Goal: Task Accomplishment & Management: Use online tool/utility

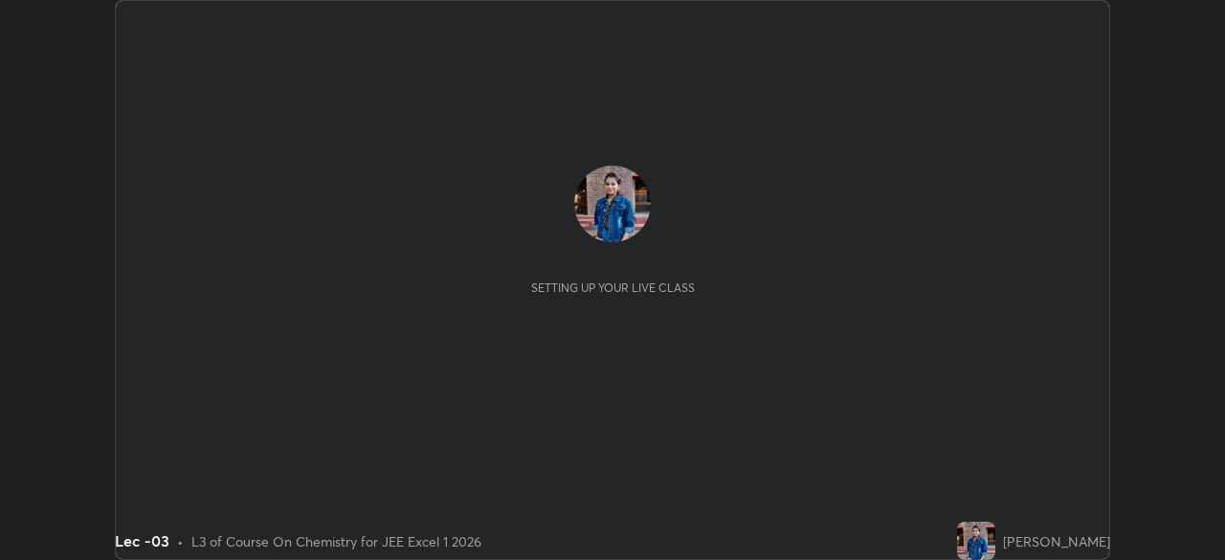
scroll to position [560, 1225]
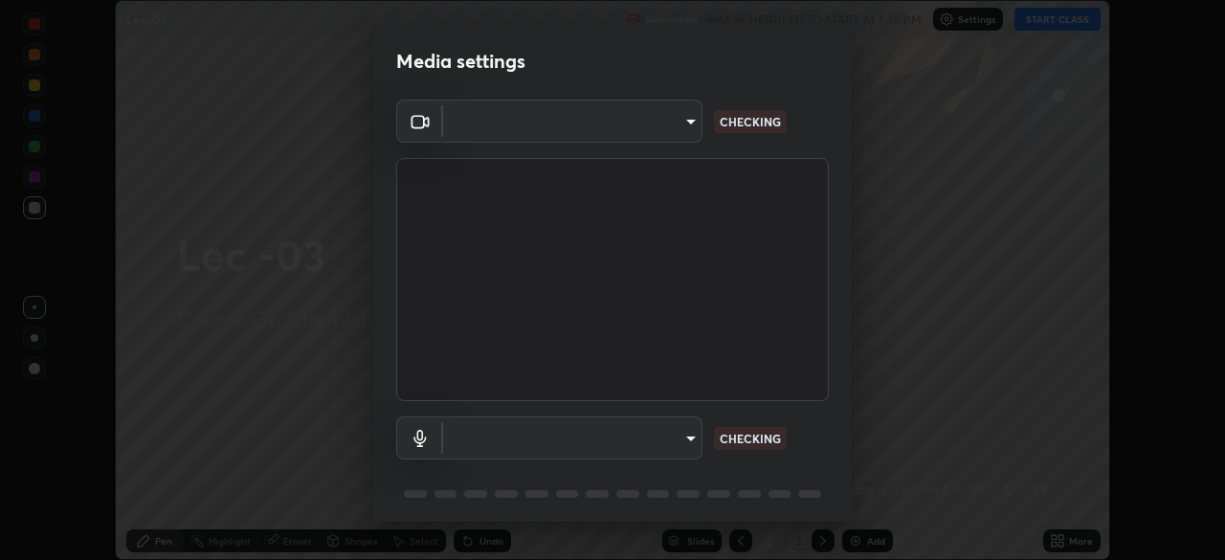
type input "b39c39fa3676aa5d69aadaccdd66f10891f302373f2f417769bad696ffd91bb2"
type input "communications"
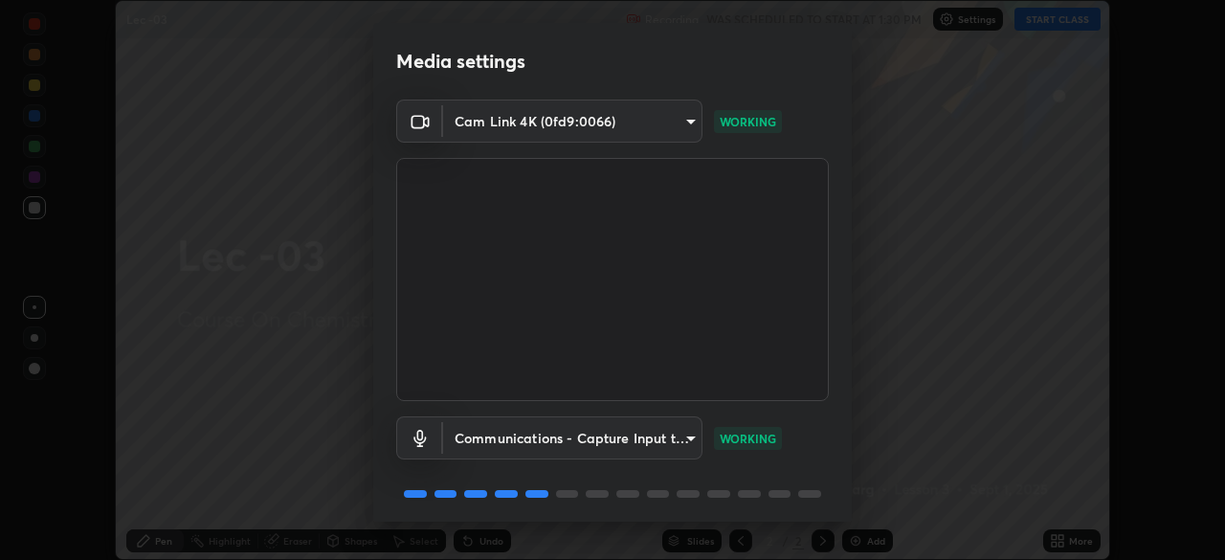
scroll to position [68, 0]
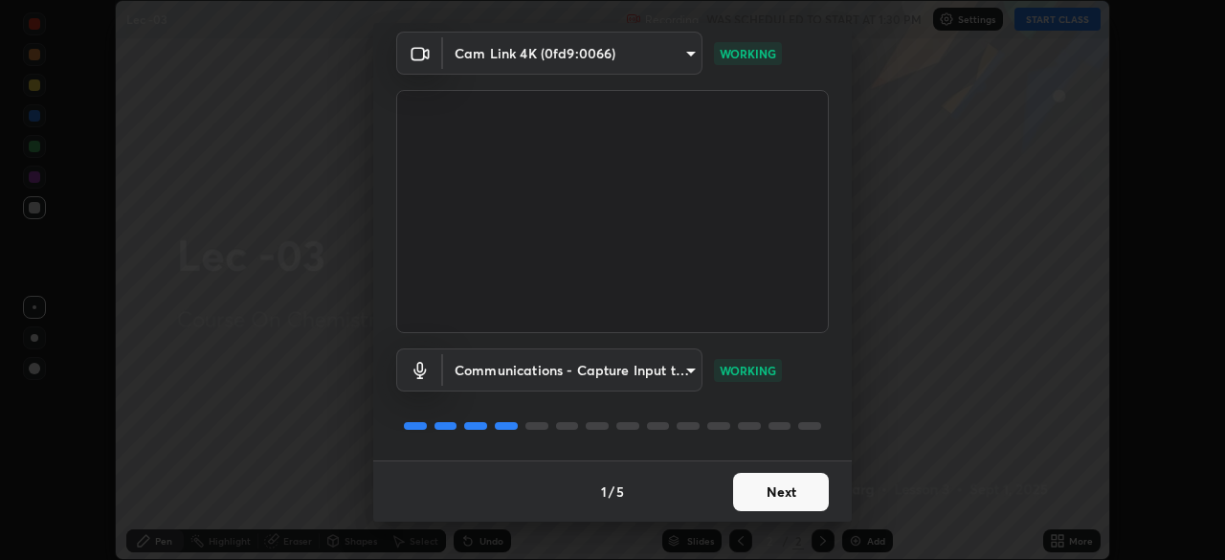
click at [778, 487] on button "Next" at bounding box center [781, 492] width 96 height 38
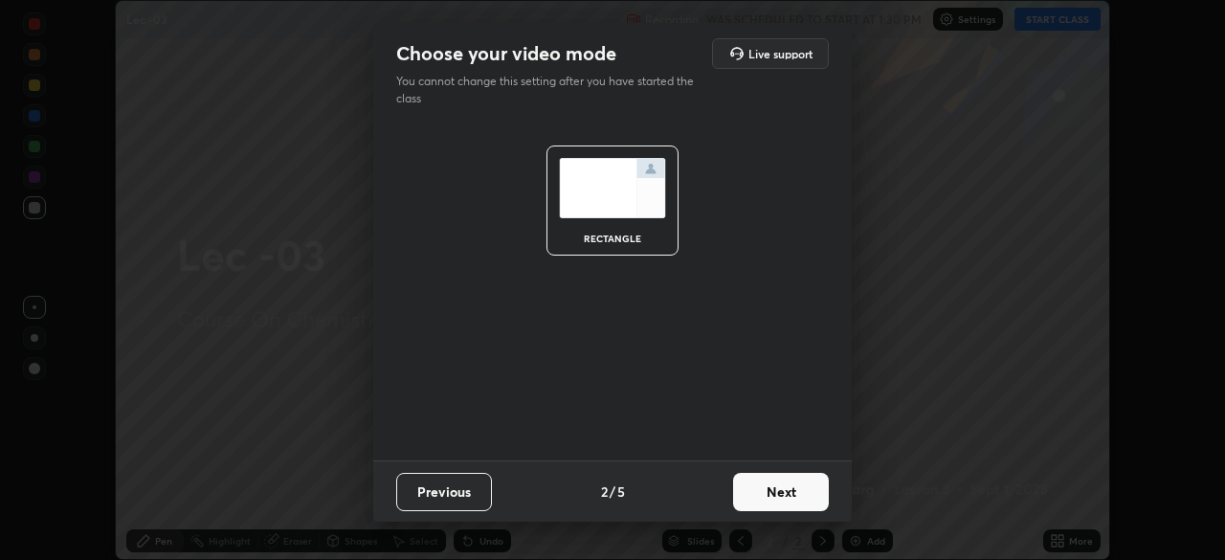
click at [782, 486] on button "Next" at bounding box center [781, 492] width 96 height 38
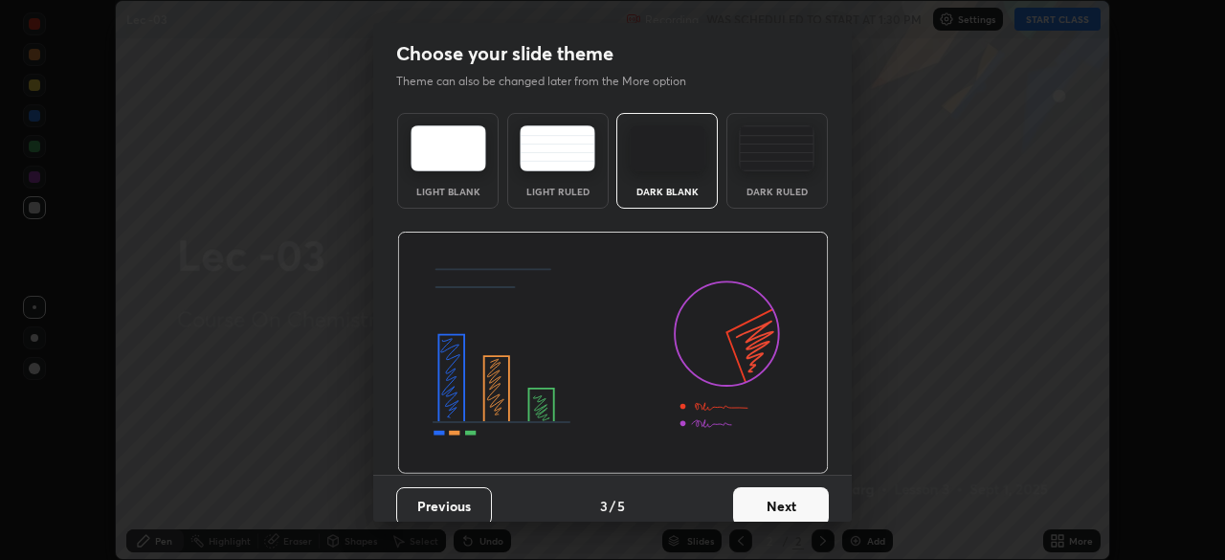
click at [780, 510] on button "Next" at bounding box center [781, 506] width 96 height 38
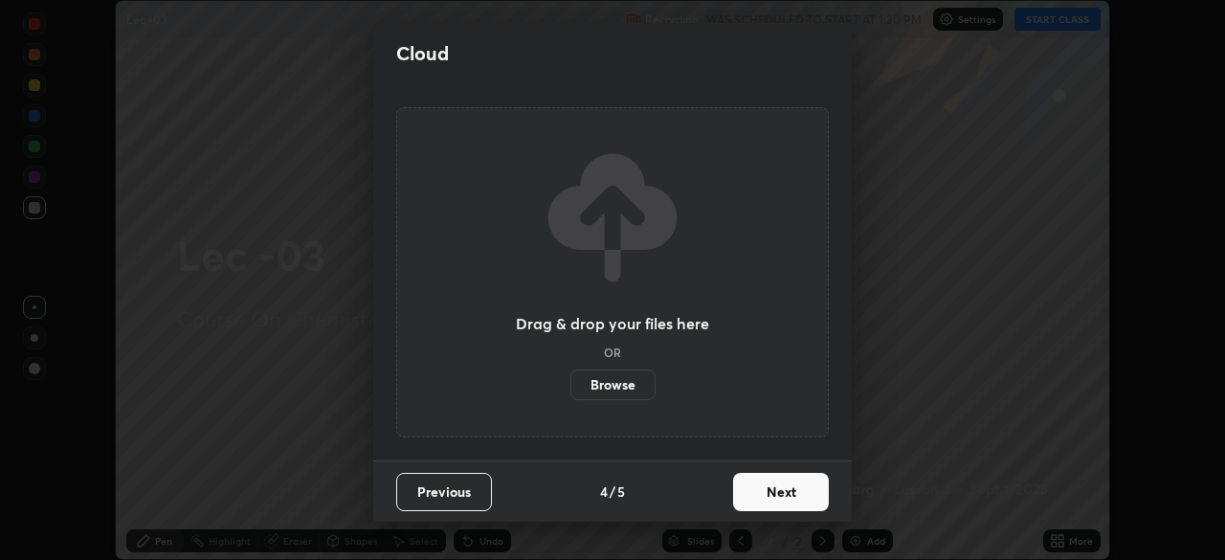
click at [780, 500] on button "Next" at bounding box center [781, 492] width 96 height 38
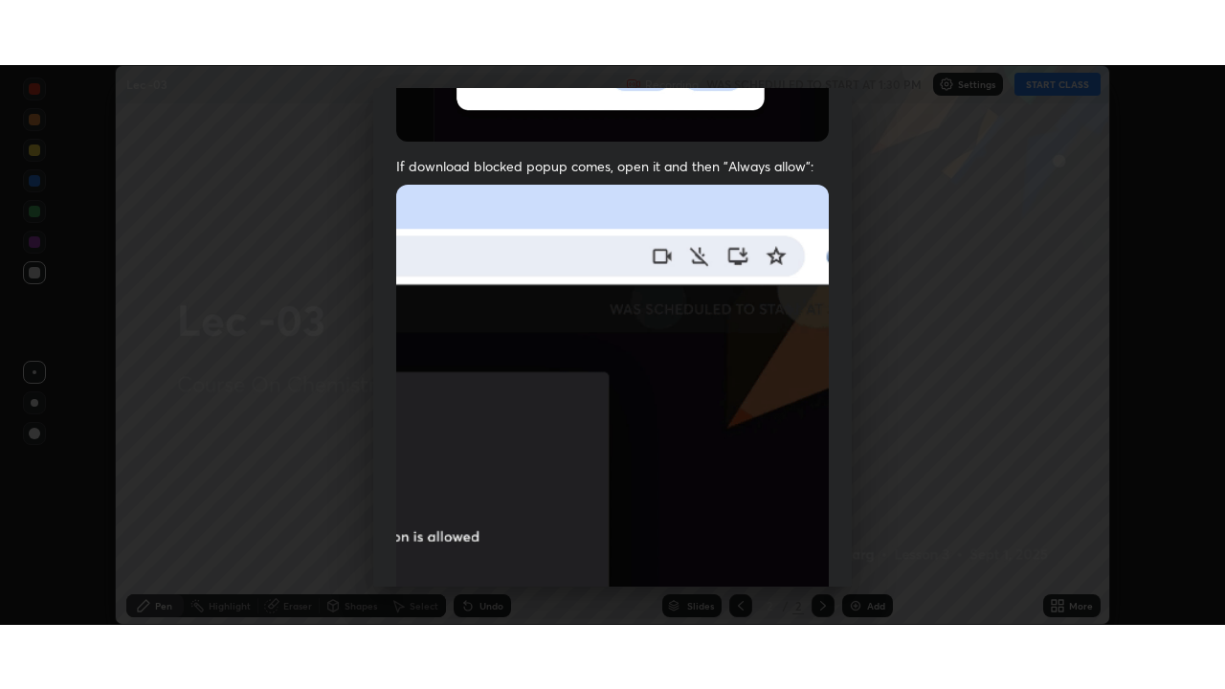
scroll to position [458, 0]
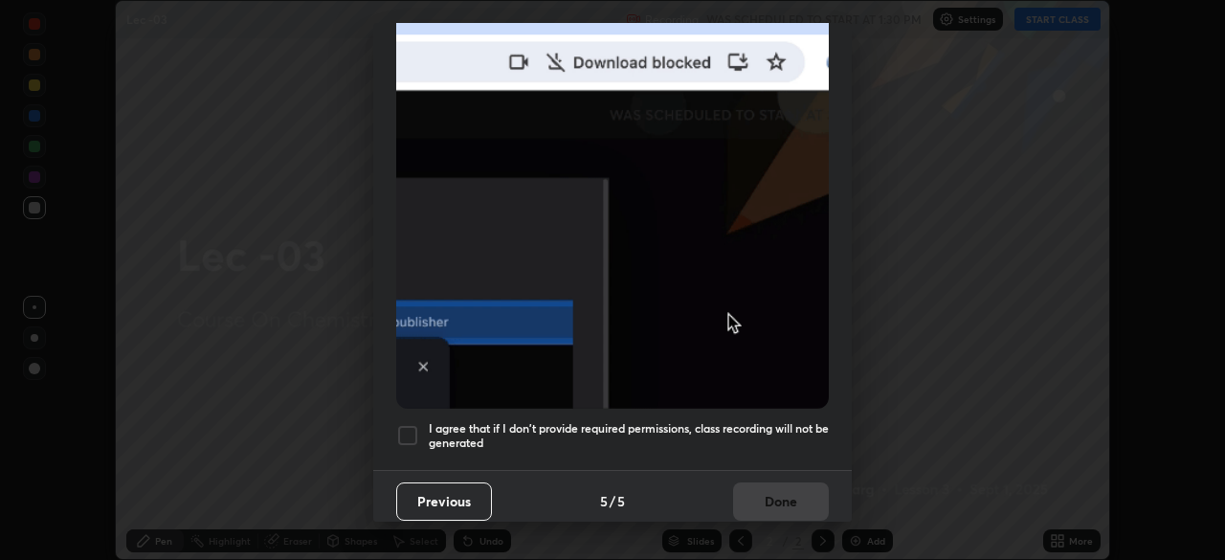
click at [412, 433] on div at bounding box center [407, 435] width 23 height 23
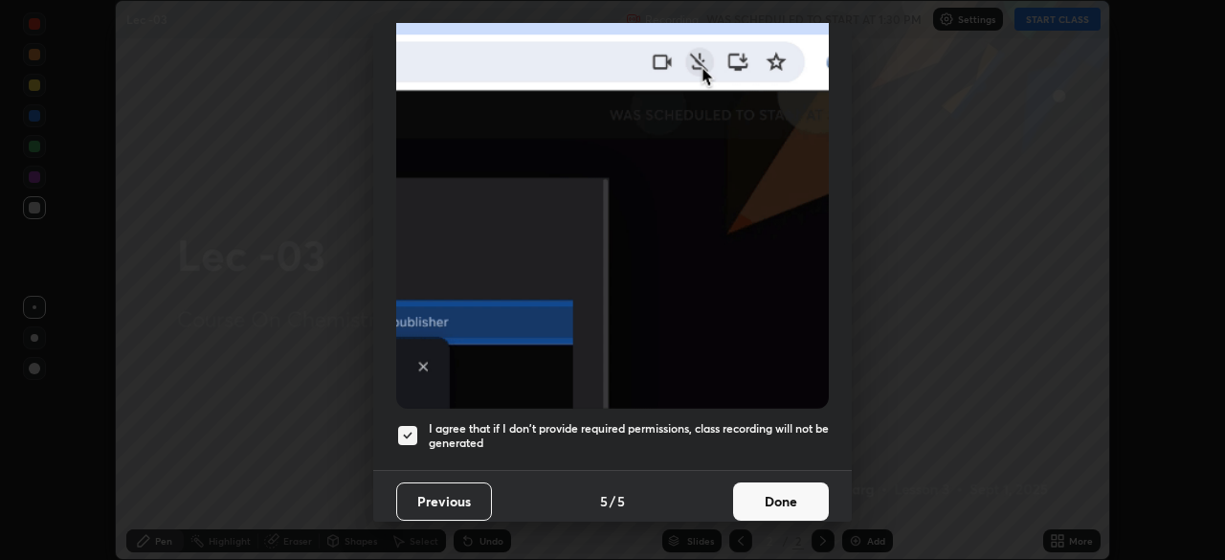
click at [761, 497] on button "Done" at bounding box center [781, 501] width 96 height 38
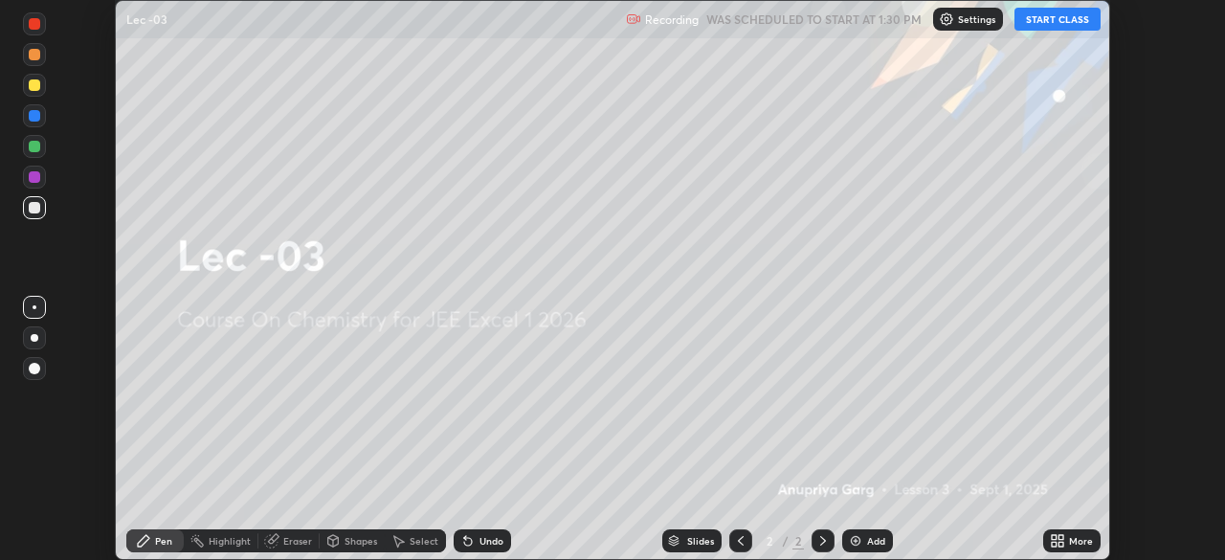
click at [1057, 21] on button "START CLASS" at bounding box center [1058, 19] width 86 height 23
click at [1071, 546] on div "More" at bounding box center [1081, 541] width 24 height 10
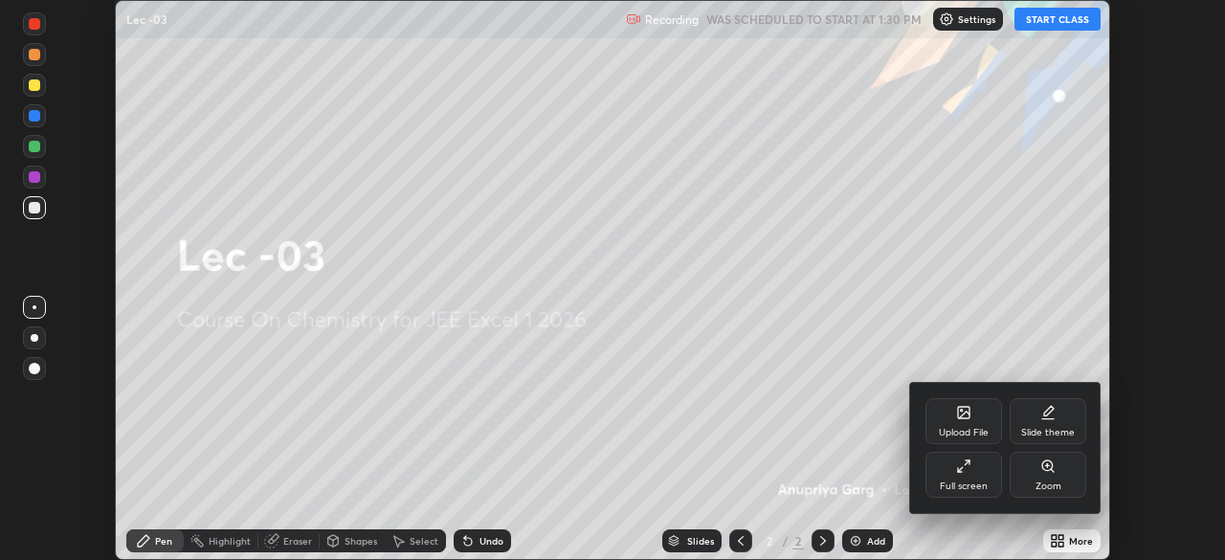
click at [1084, 315] on div at bounding box center [612, 280] width 1225 height 560
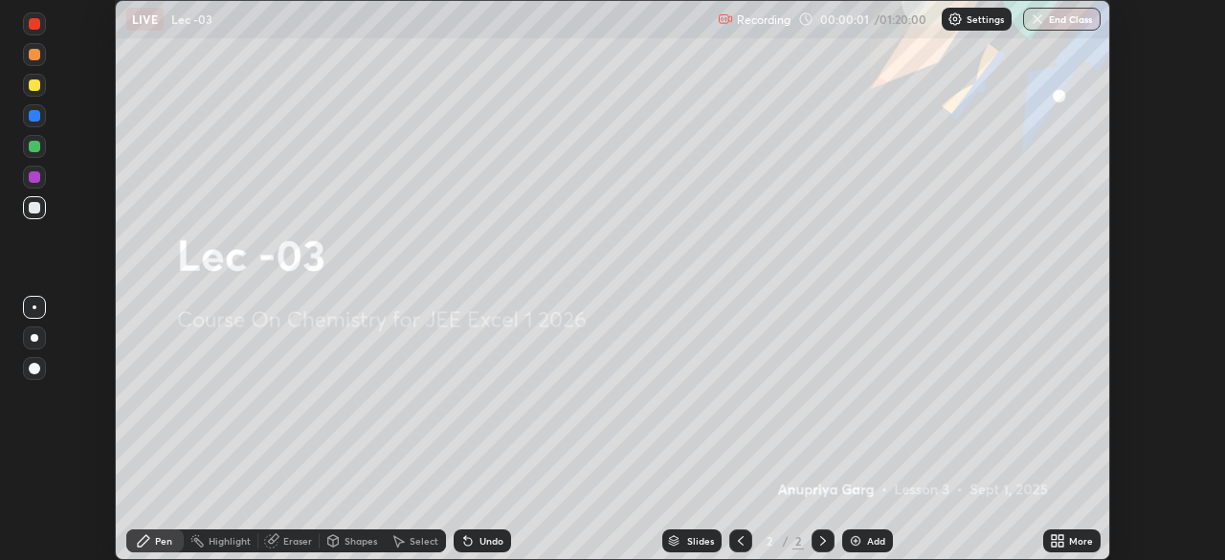
click at [1063, 547] on icon at bounding box center [1061, 544] width 5 height 5
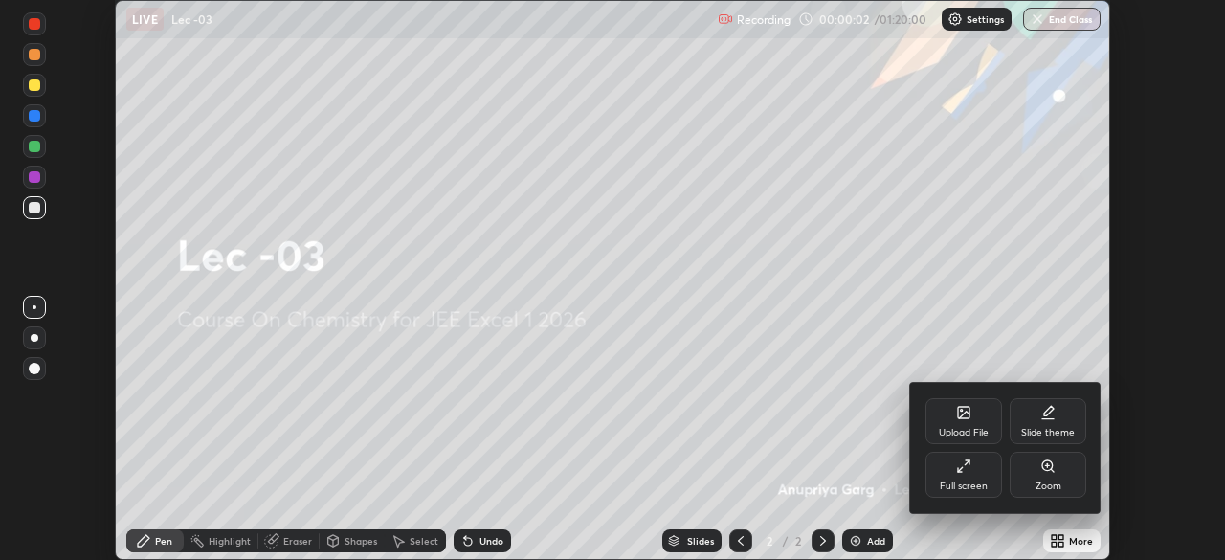
click at [973, 477] on div "Full screen" at bounding box center [964, 475] width 77 height 46
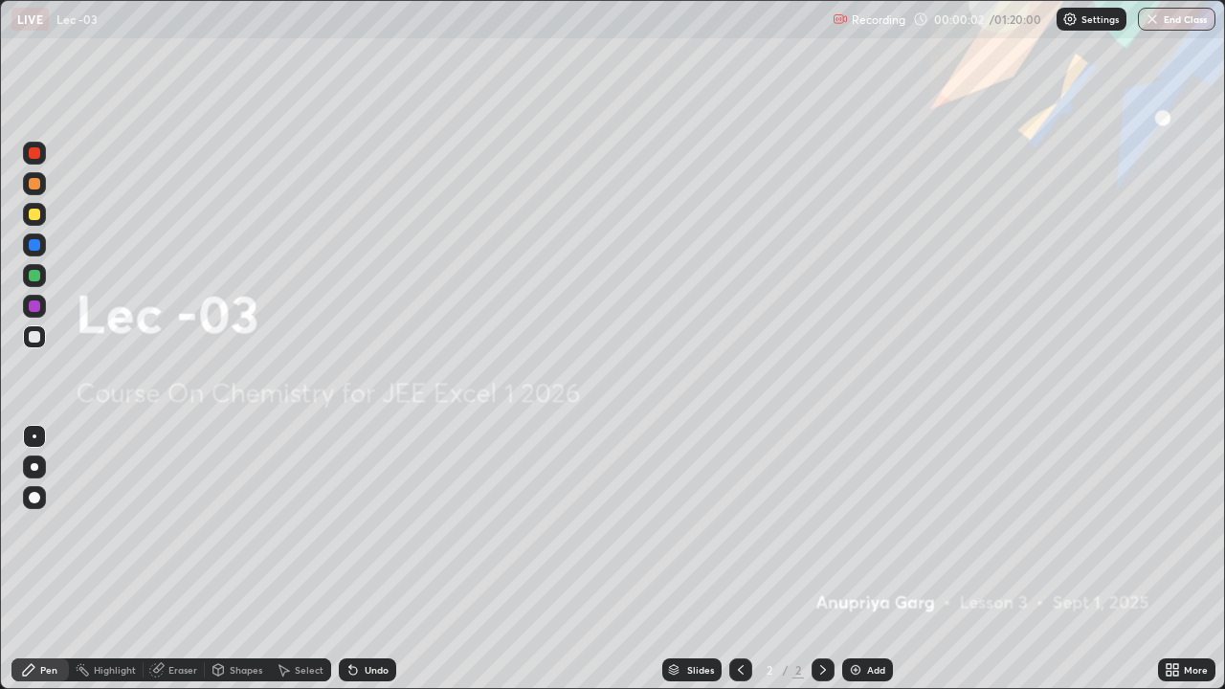
scroll to position [689, 1225]
click at [863, 559] on div "Add" at bounding box center [867, 669] width 51 height 23
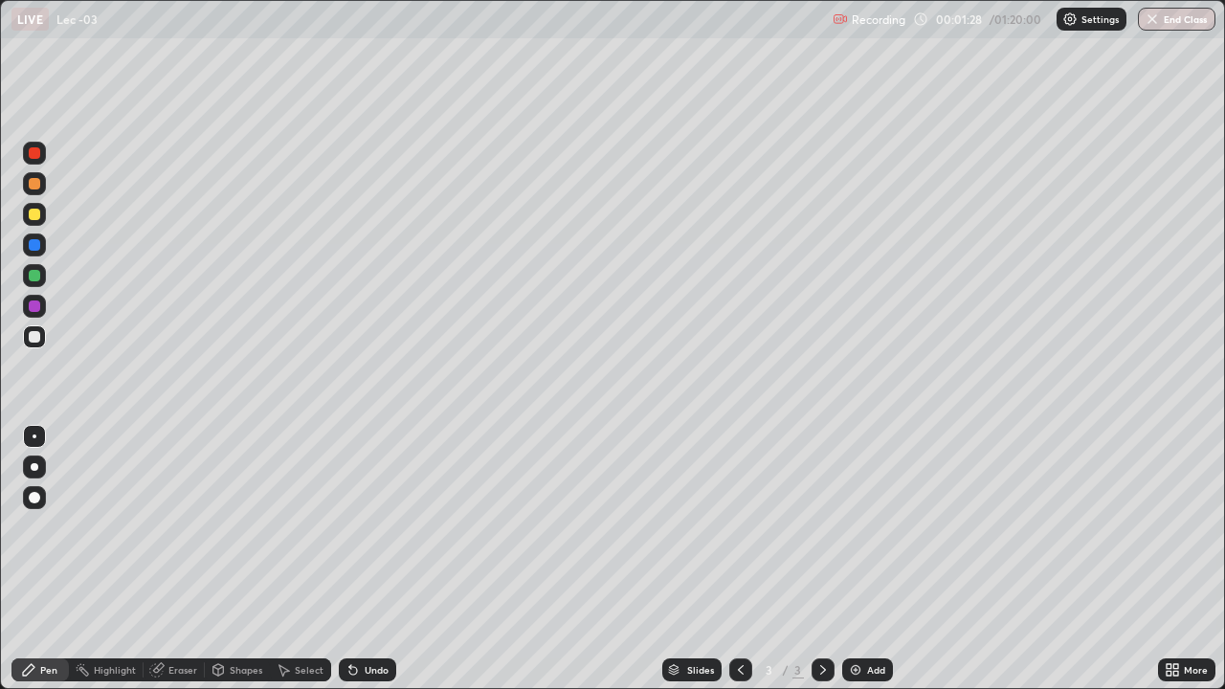
click at [183, 559] on div "Eraser" at bounding box center [182, 670] width 29 height 10
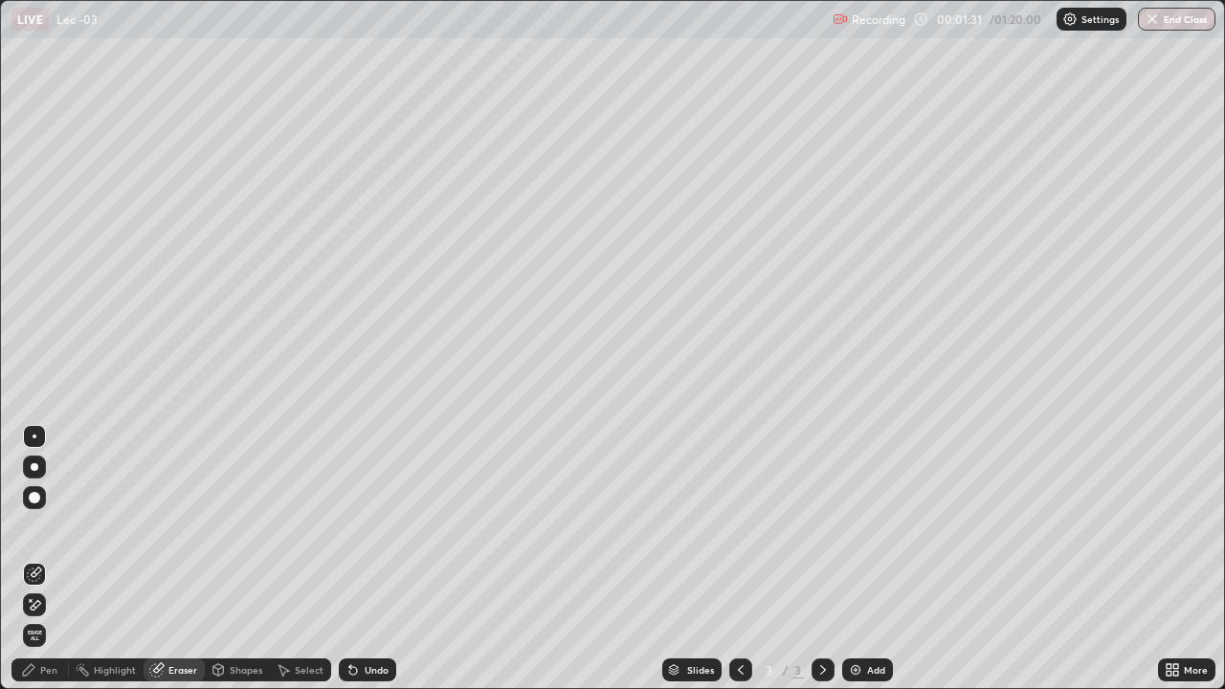
click at [45, 559] on div "Pen" at bounding box center [48, 670] width 17 height 10
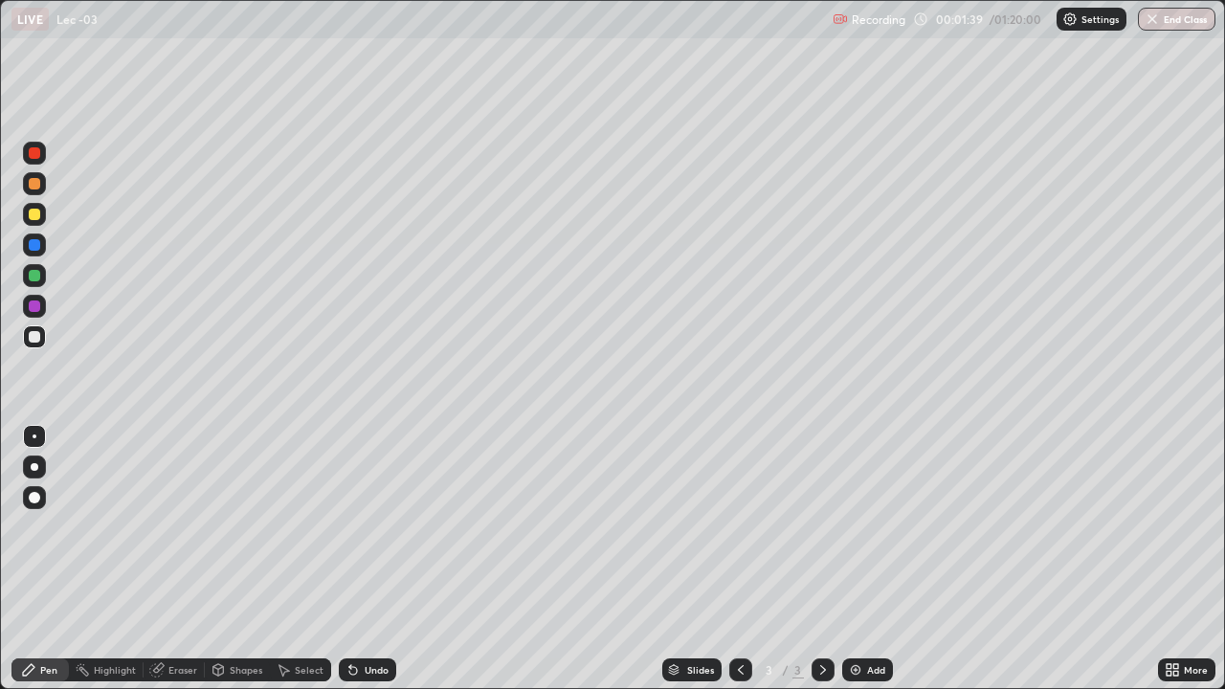
click at [857, 559] on img at bounding box center [855, 669] width 15 height 15
click at [169, 559] on div "Eraser" at bounding box center [182, 670] width 29 height 10
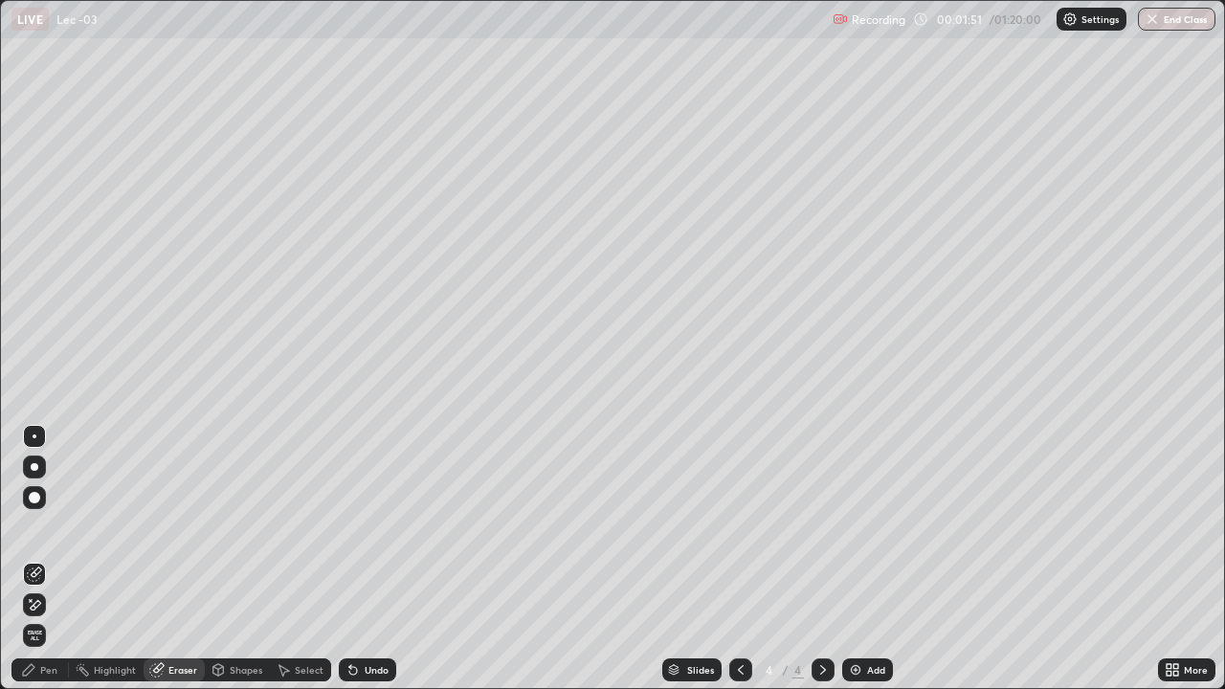
click at [45, 559] on div "Pen" at bounding box center [39, 669] width 57 height 23
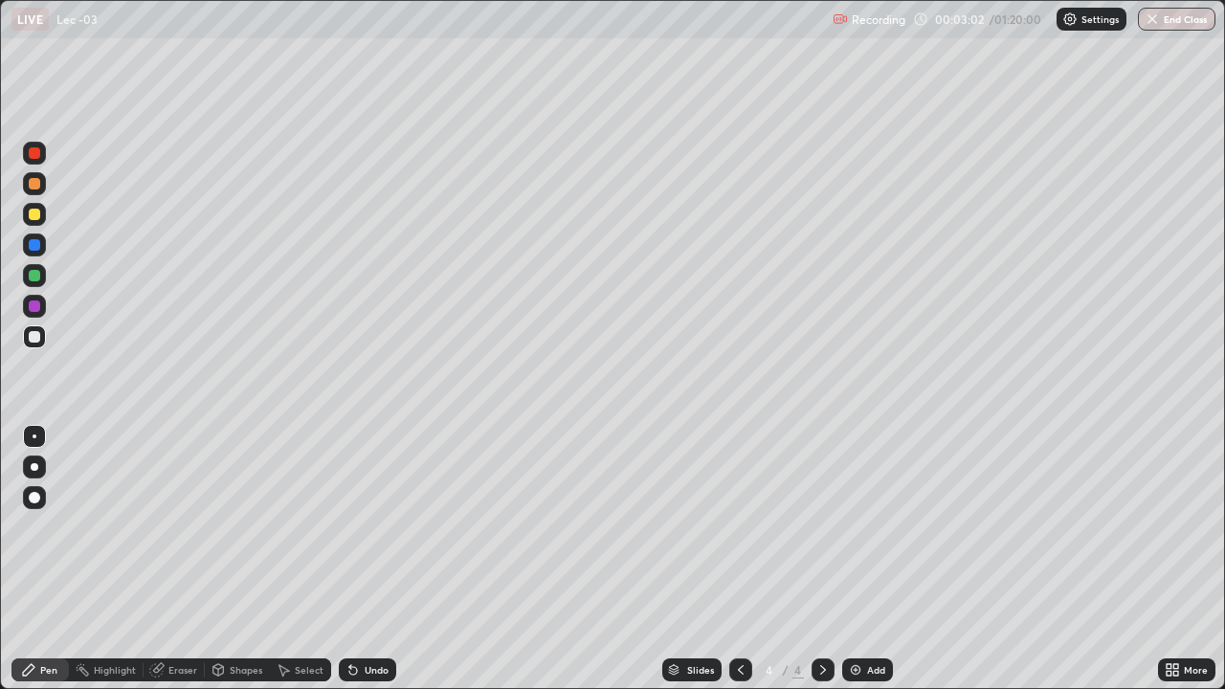
click at [745, 559] on icon at bounding box center [740, 669] width 15 height 15
click at [821, 559] on icon at bounding box center [822, 669] width 15 height 15
click at [737, 559] on icon at bounding box center [740, 669] width 15 height 15
click at [172, 559] on div "Eraser" at bounding box center [182, 670] width 29 height 10
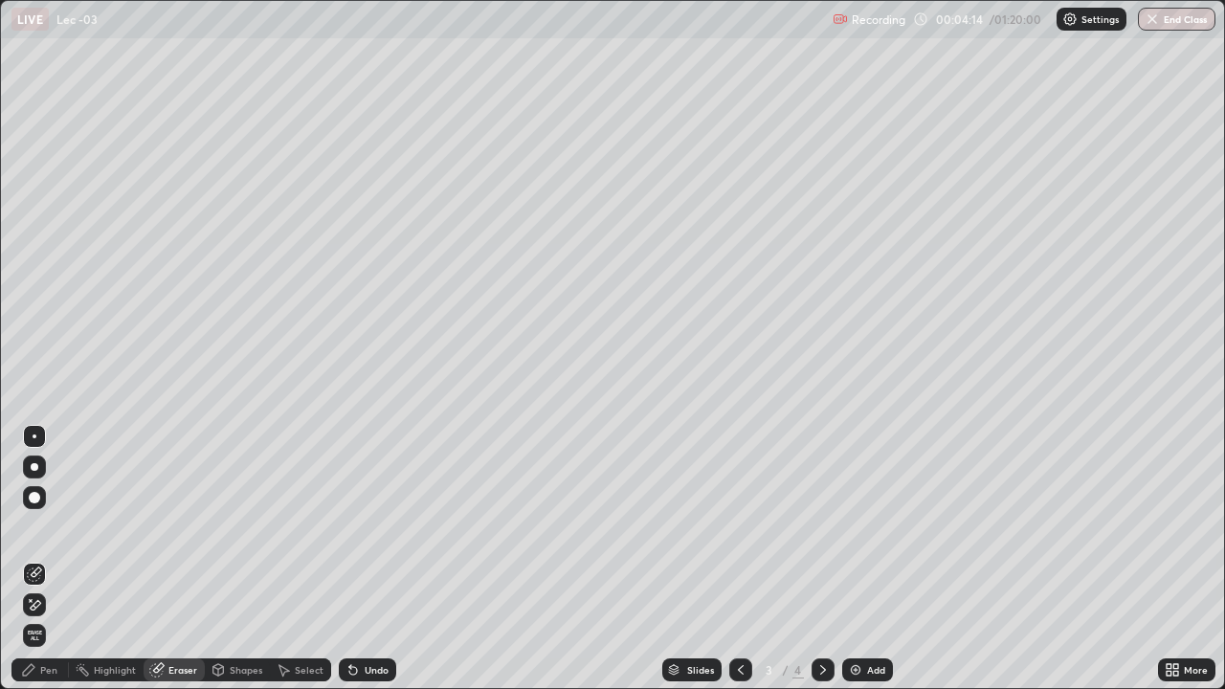
click at [45, 559] on div "Pen" at bounding box center [48, 670] width 17 height 10
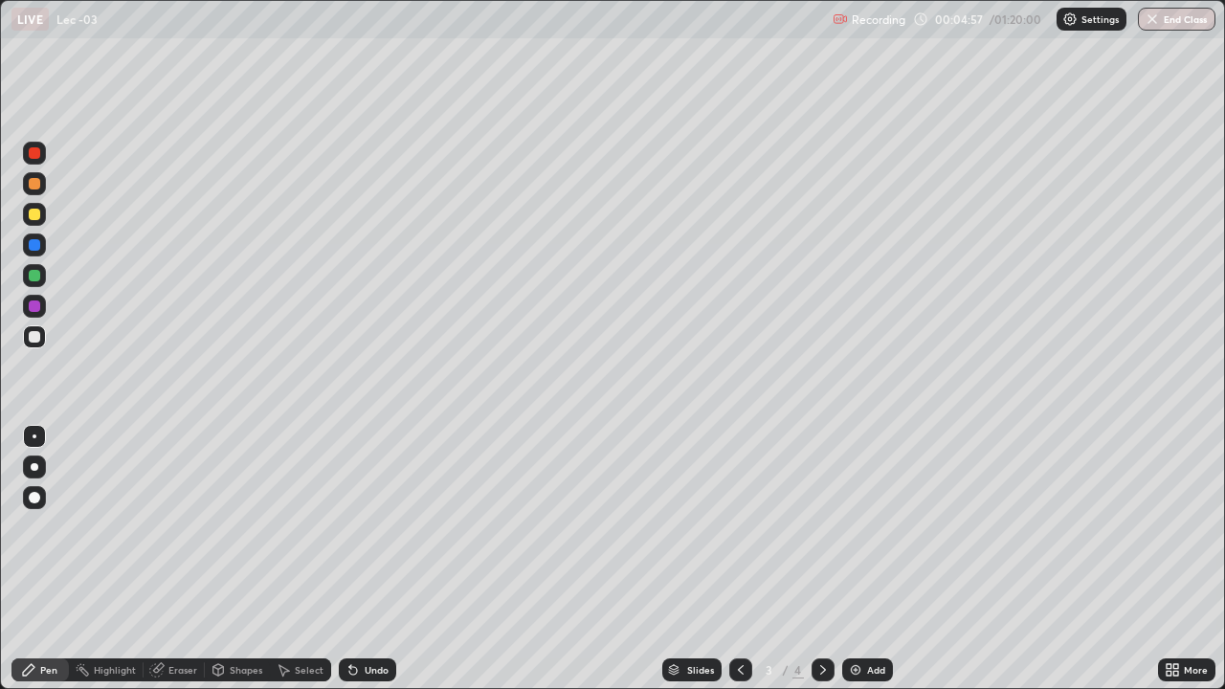
click at [176, 559] on div "Eraser" at bounding box center [182, 670] width 29 height 10
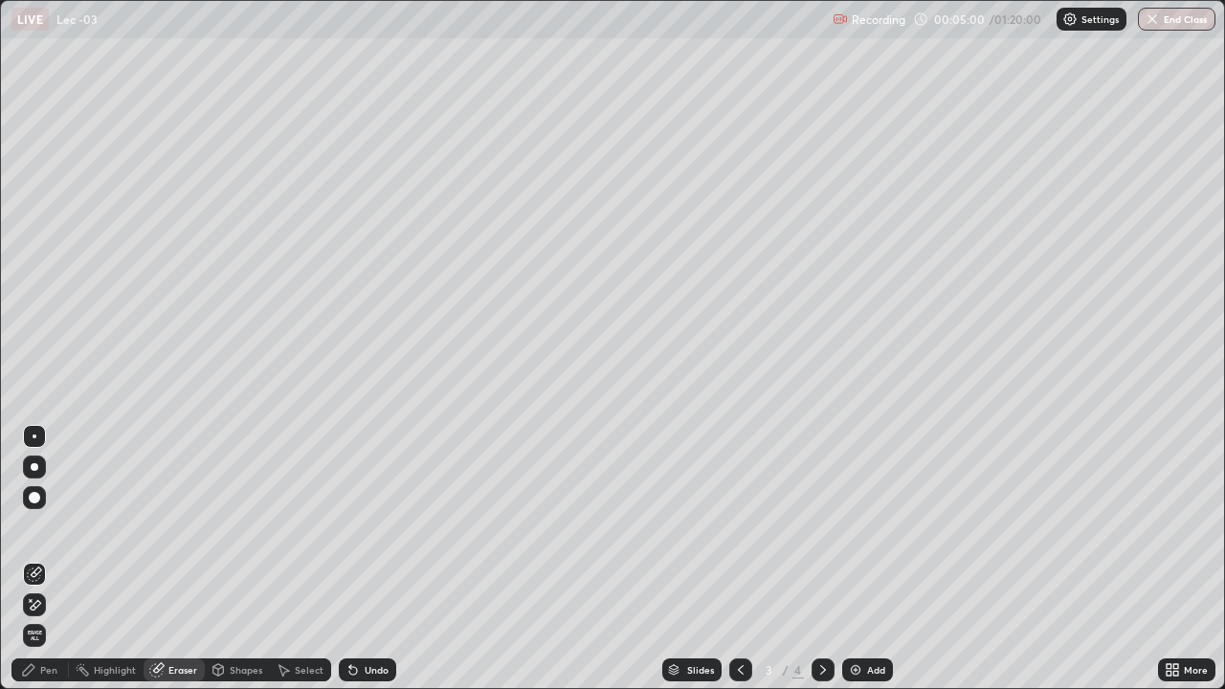
click at [53, 559] on div "Pen" at bounding box center [48, 670] width 17 height 10
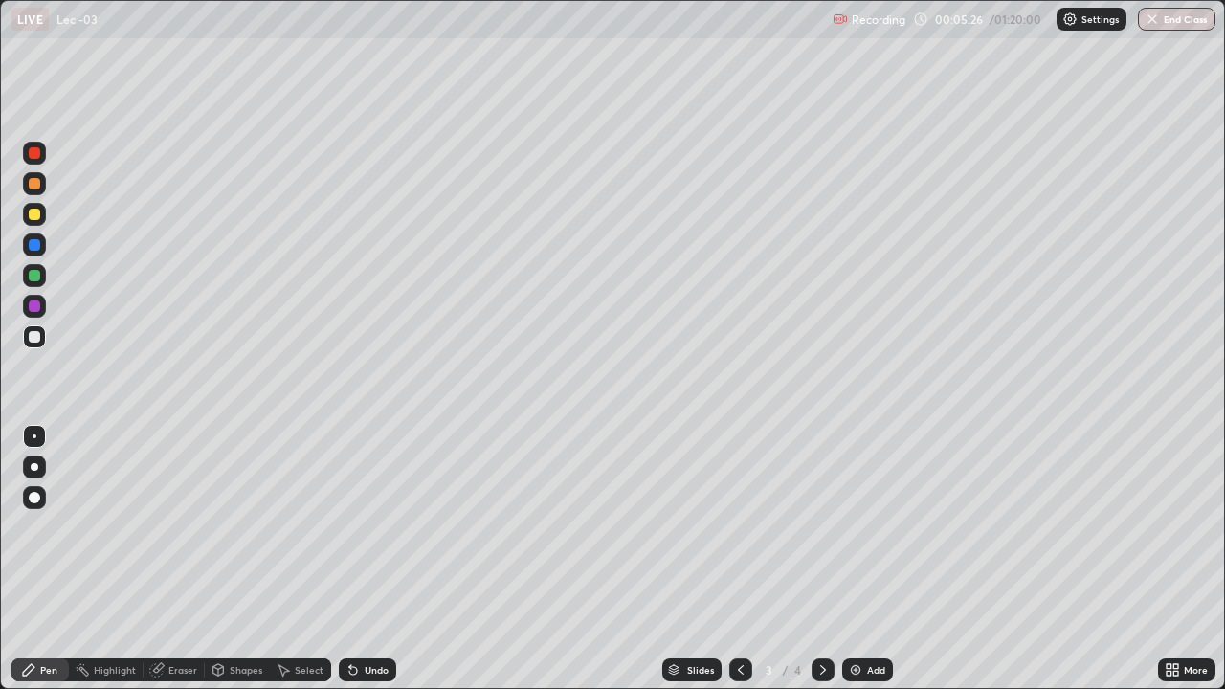
click at [37, 277] on div at bounding box center [34, 275] width 11 height 11
click at [159, 559] on icon at bounding box center [156, 670] width 12 height 12
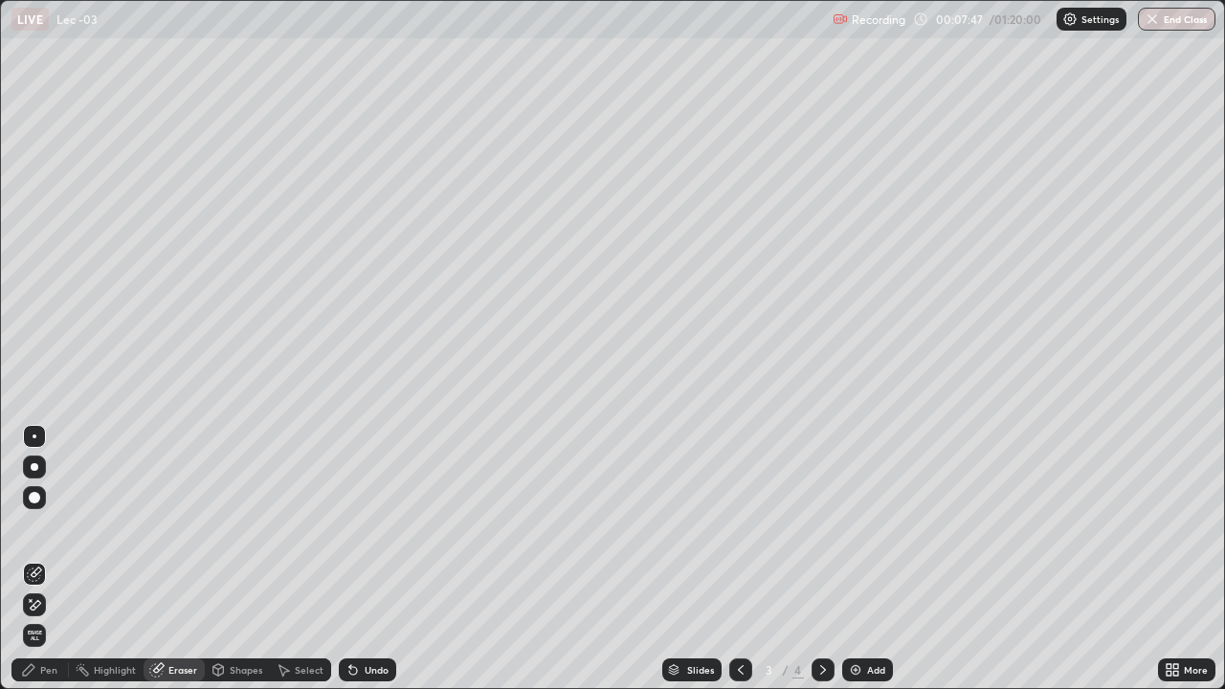
click at [35, 559] on icon at bounding box center [28, 669] width 15 height 15
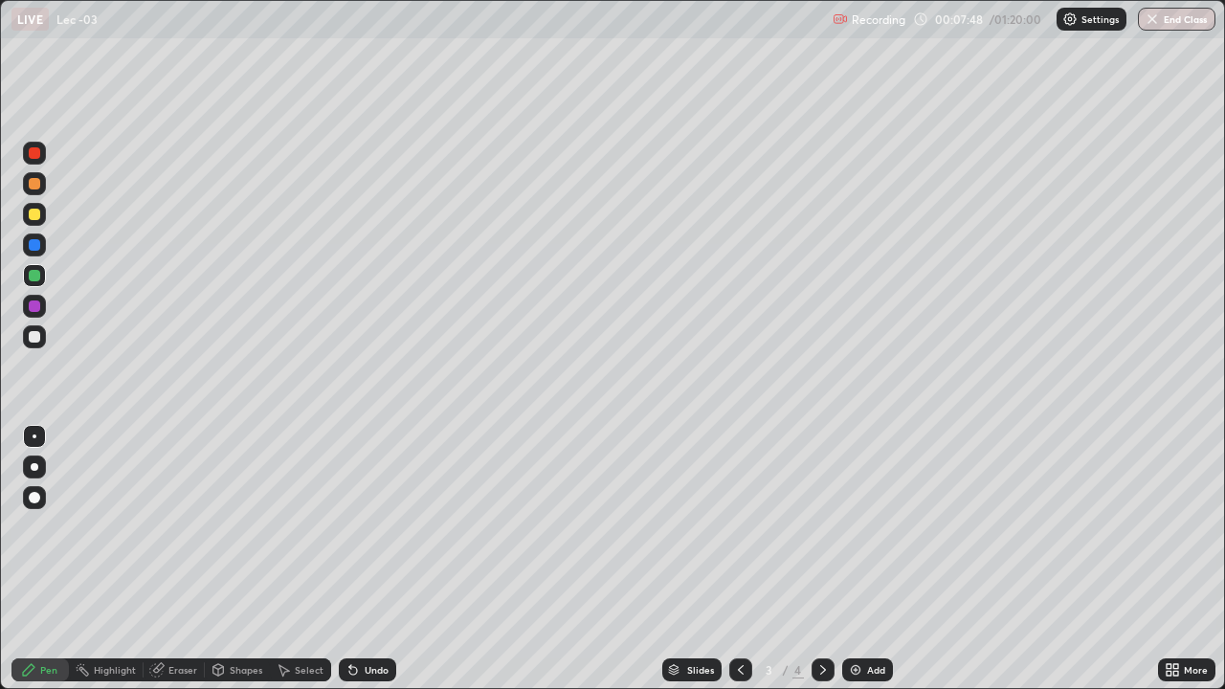
click at [38, 338] on div at bounding box center [34, 336] width 11 height 11
click at [859, 559] on img at bounding box center [855, 669] width 15 height 15
click at [738, 559] on icon at bounding box center [741, 670] width 6 height 10
click at [739, 559] on icon at bounding box center [740, 669] width 15 height 15
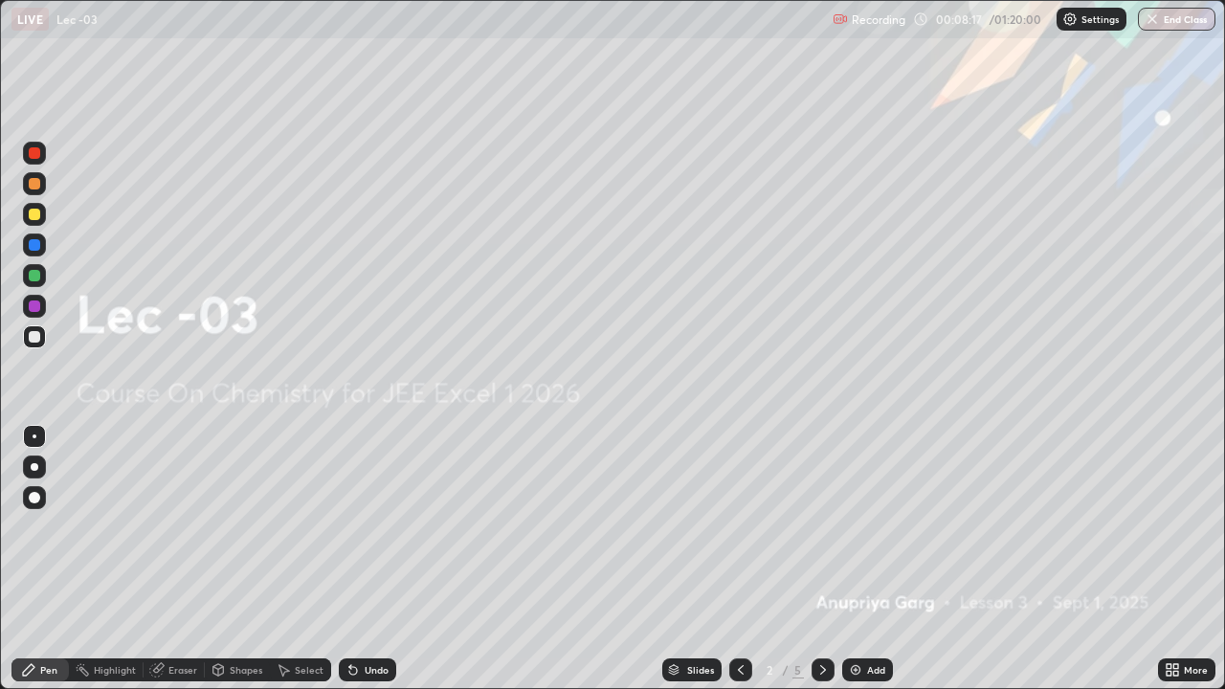
click at [821, 559] on icon at bounding box center [822, 669] width 15 height 15
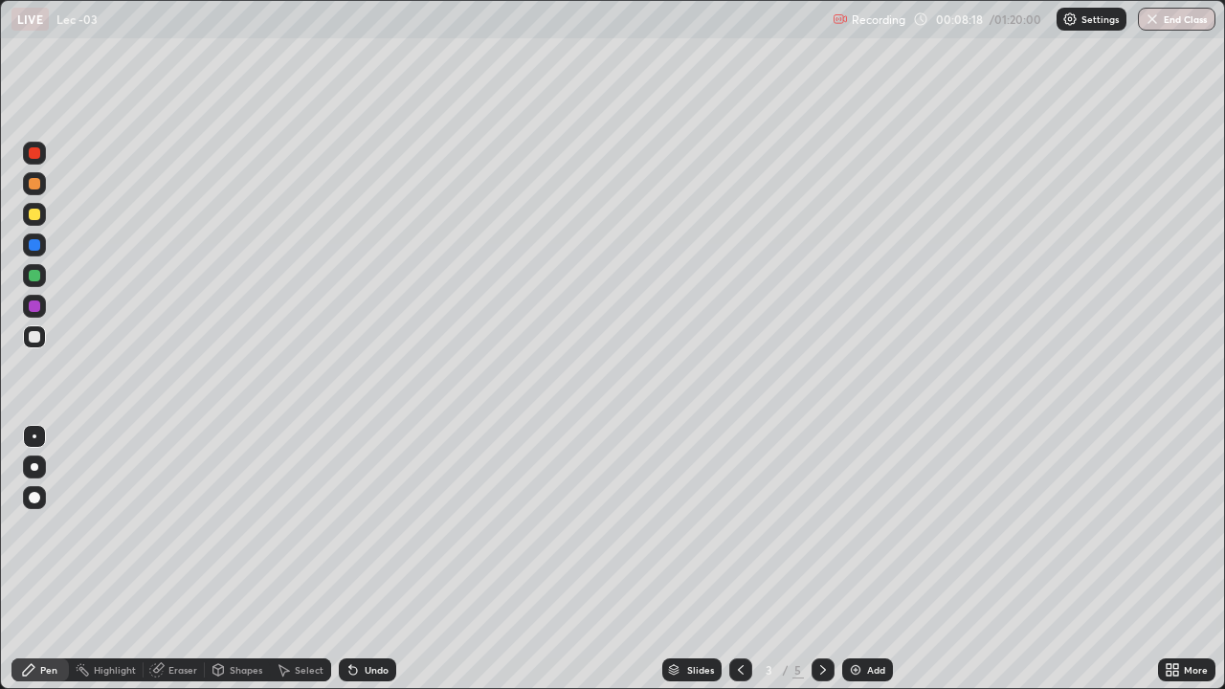
click at [821, 559] on icon at bounding box center [822, 669] width 15 height 15
click at [822, 559] on icon at bounding box center [823, 670] width 6 height 10
click at [175, 559] on div "Eraser" at bounding box center [182, 670] width 29 height 10
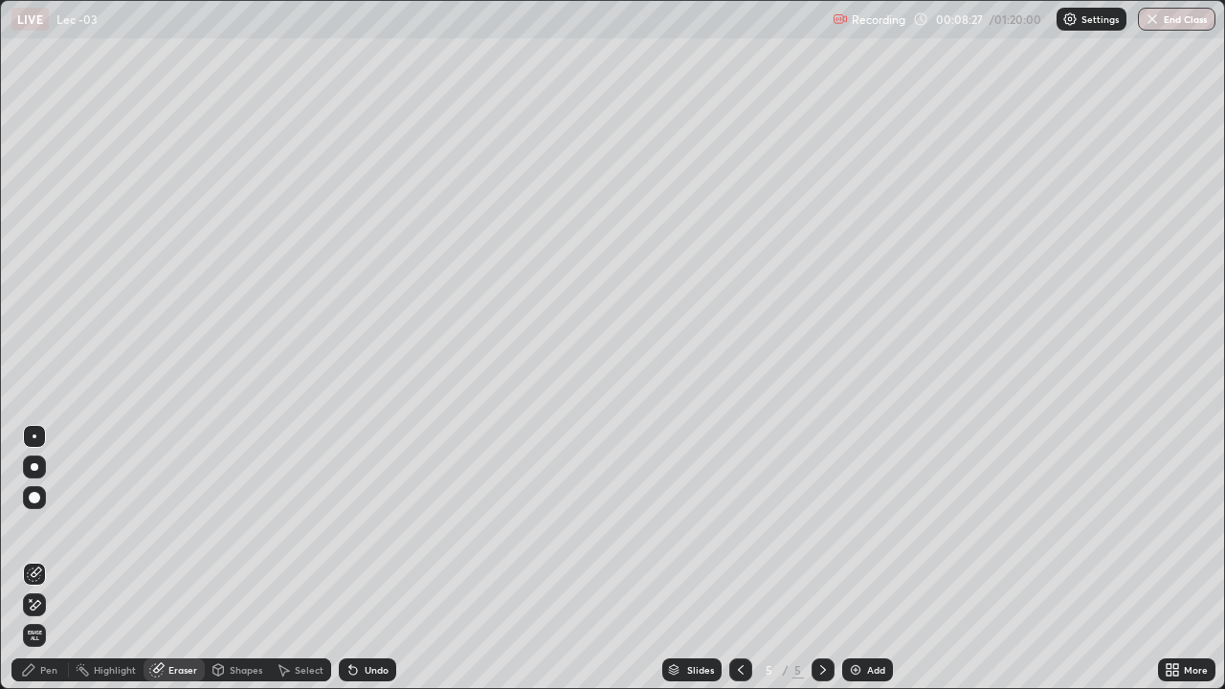
click at [37, 559] on div "Pen" at bounding box center [39, 669] width 57 height 23
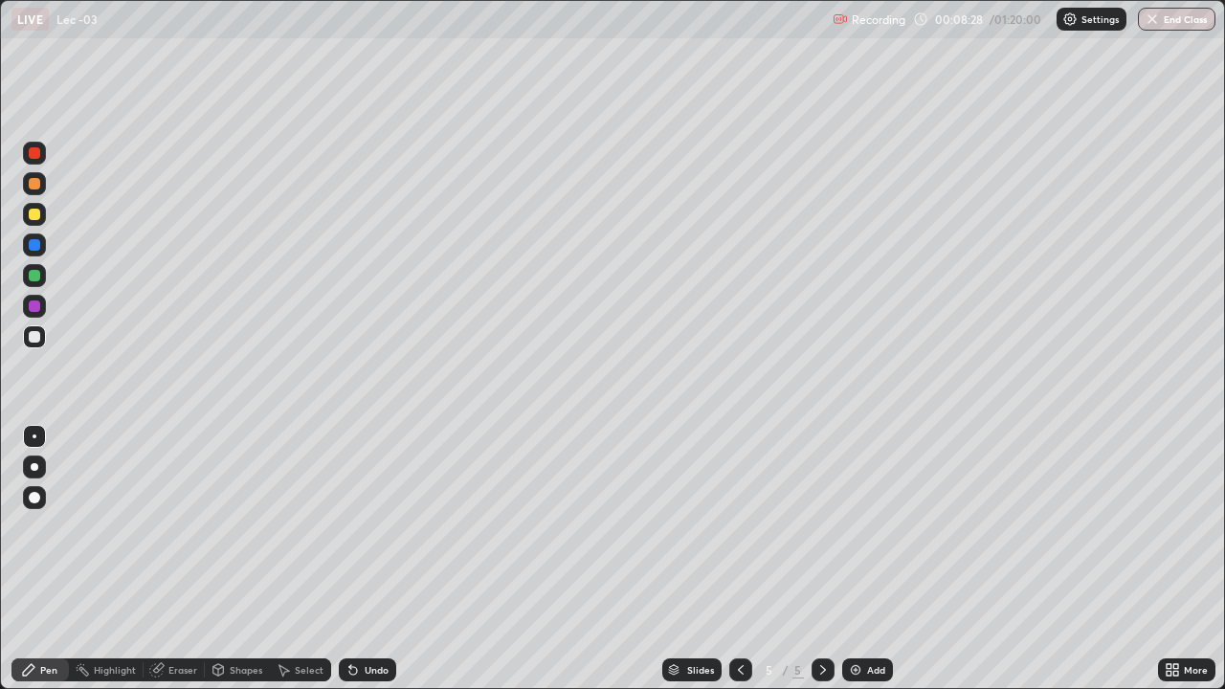
click at [39, 306] on div at bounding box center [34, 306] width 11 height 11
click at [35, 276] on div at bounding box center [34, 275] width 11 height 11
click at [862, 559] on div "Add" at bounding box center [867, 669] width 51 height 23
click at [32, 337] on div at bounding box center [34, 336] width 11 height 11
click at [36, 242] on div at bounding box center [34, 244] width 11 height 11
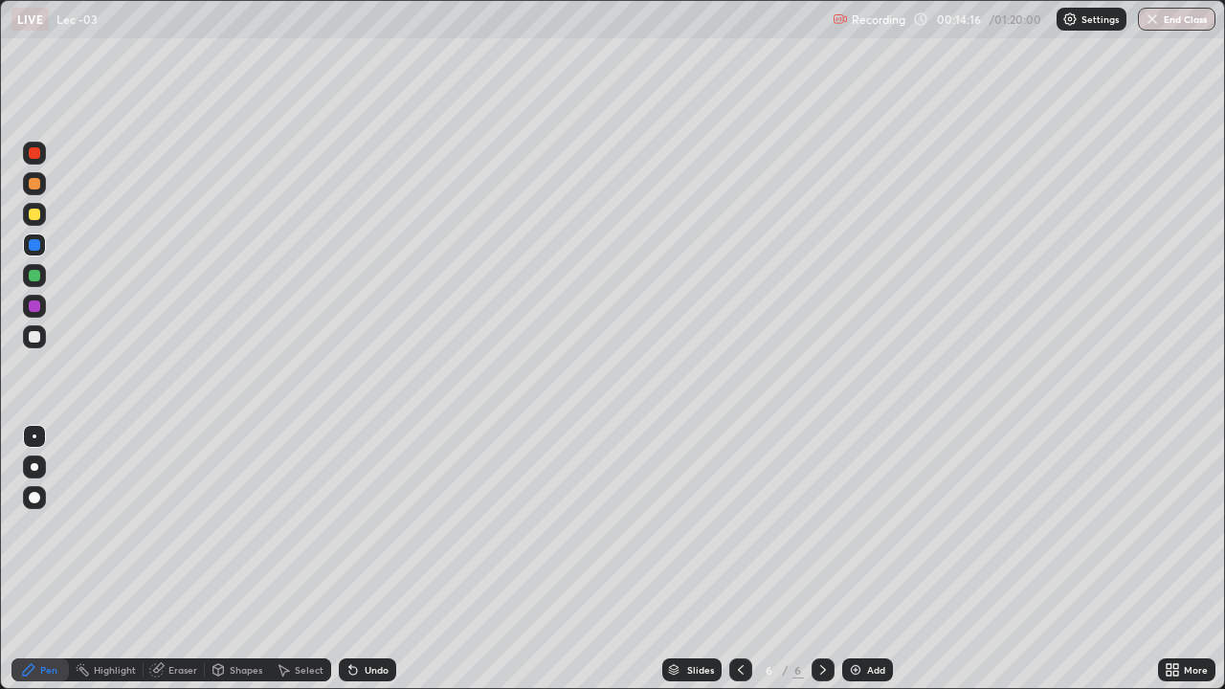
click at [35, 337] on div at bounding box center [34, 336] width 11 height 11
click at [0, 425] on div "Setting up your live class" at bounding box center [612, 344] width 1225 height 689
click at [163, 559] on icon at bounding box center [158, 668] width 11 height 10
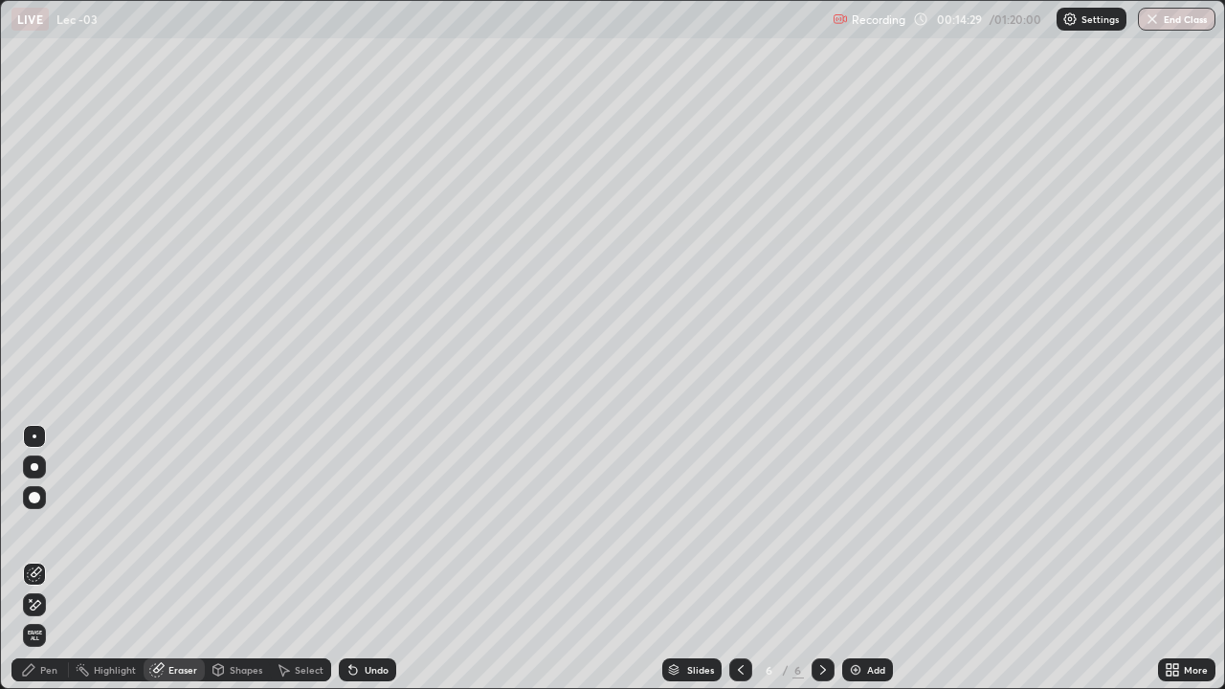
click at [44, 559] on div "Pen" at bounding box center [48, 670] width 17 height 10
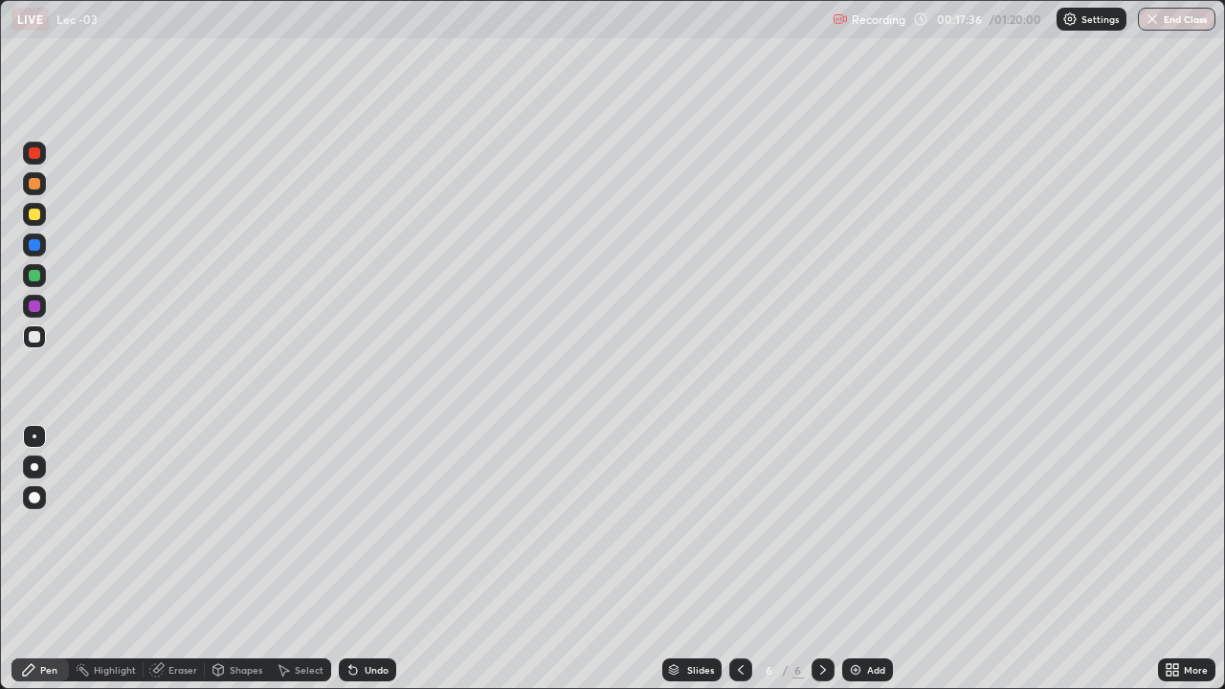
click at [239, 559] on div "Shapes" at bounding box center [246, 670] width 33 height 10
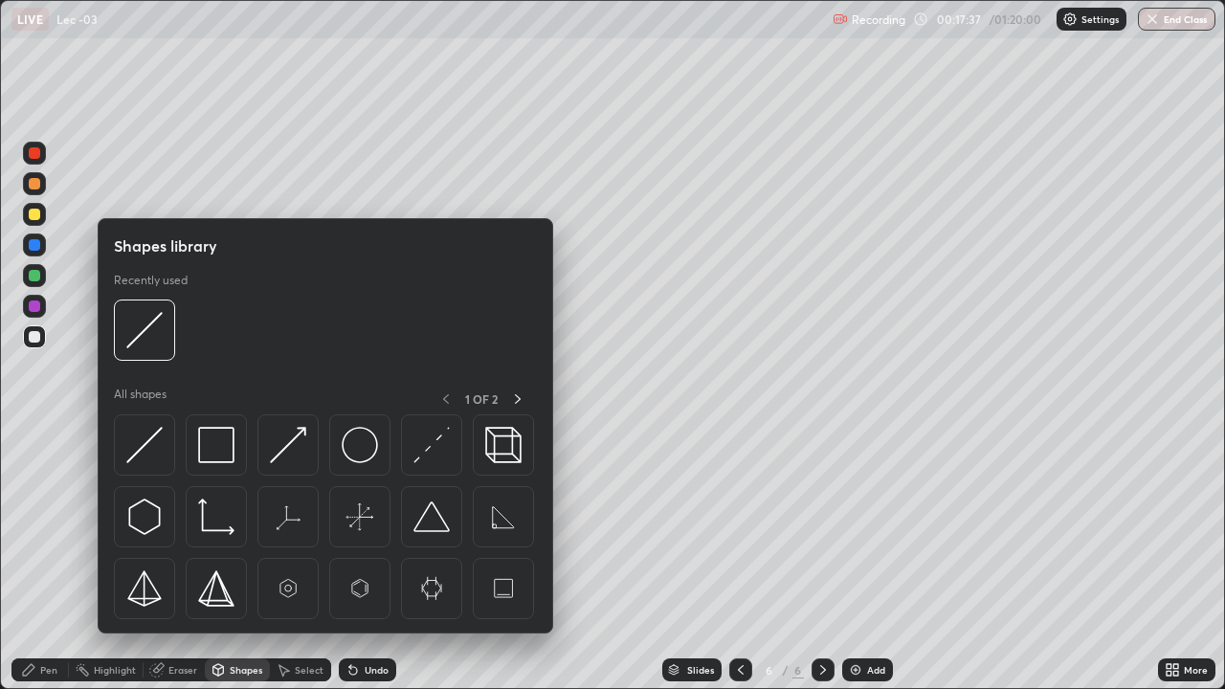
click at [163, 559] on icon at bounding box center [156, 669] width 15 height 15
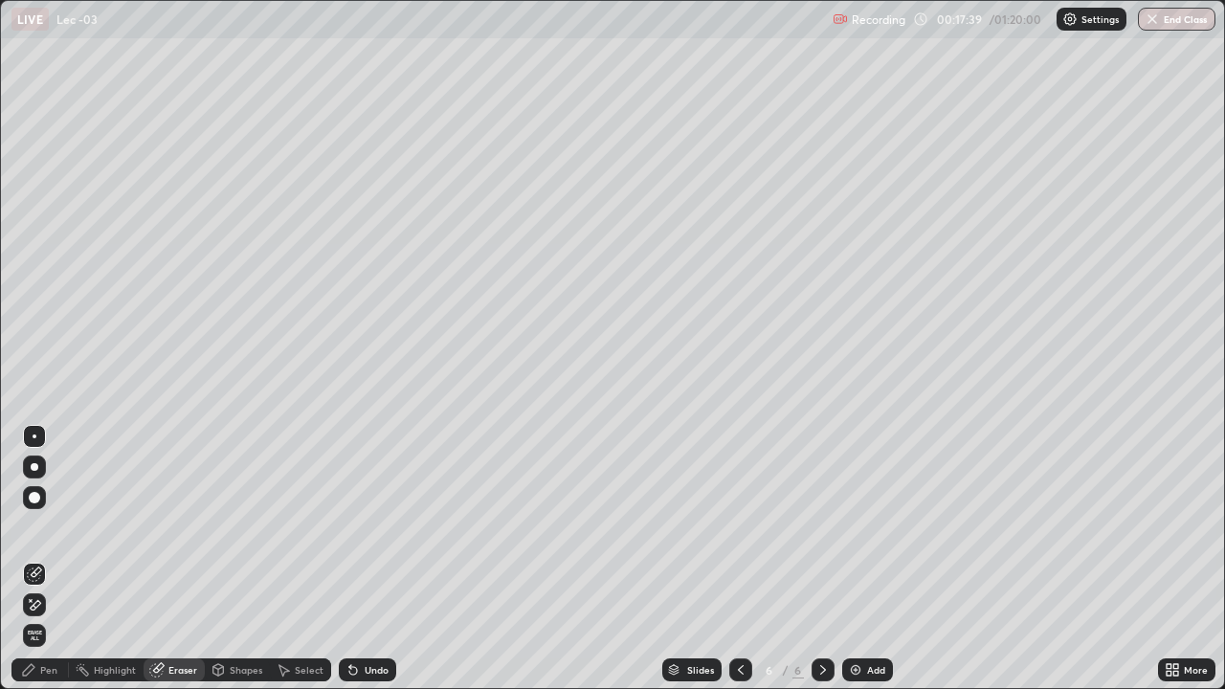
click at [49, 559] on div "Pen" at bounding box center [48, 670] width 17 height 10
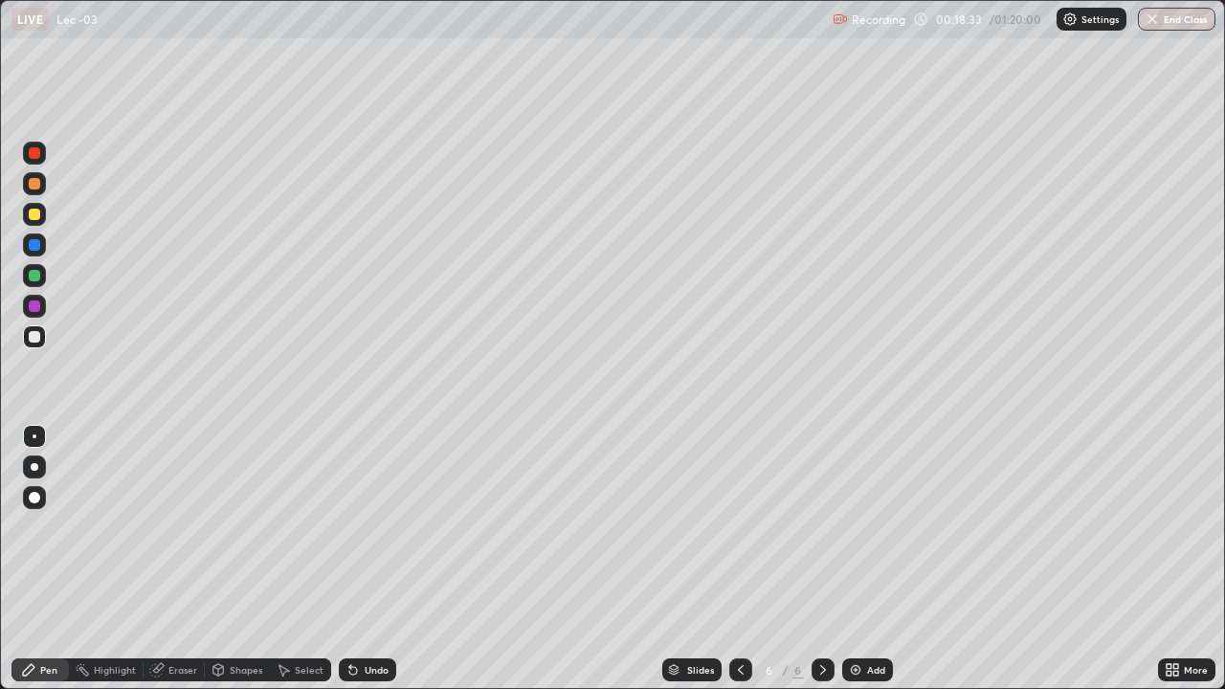
click at [40, 313] on div at bounding box center [34, 306] width 23 height 23
click at [166, 559] on div "Eraser" at bounding box center [174, 669] width 61 height 23
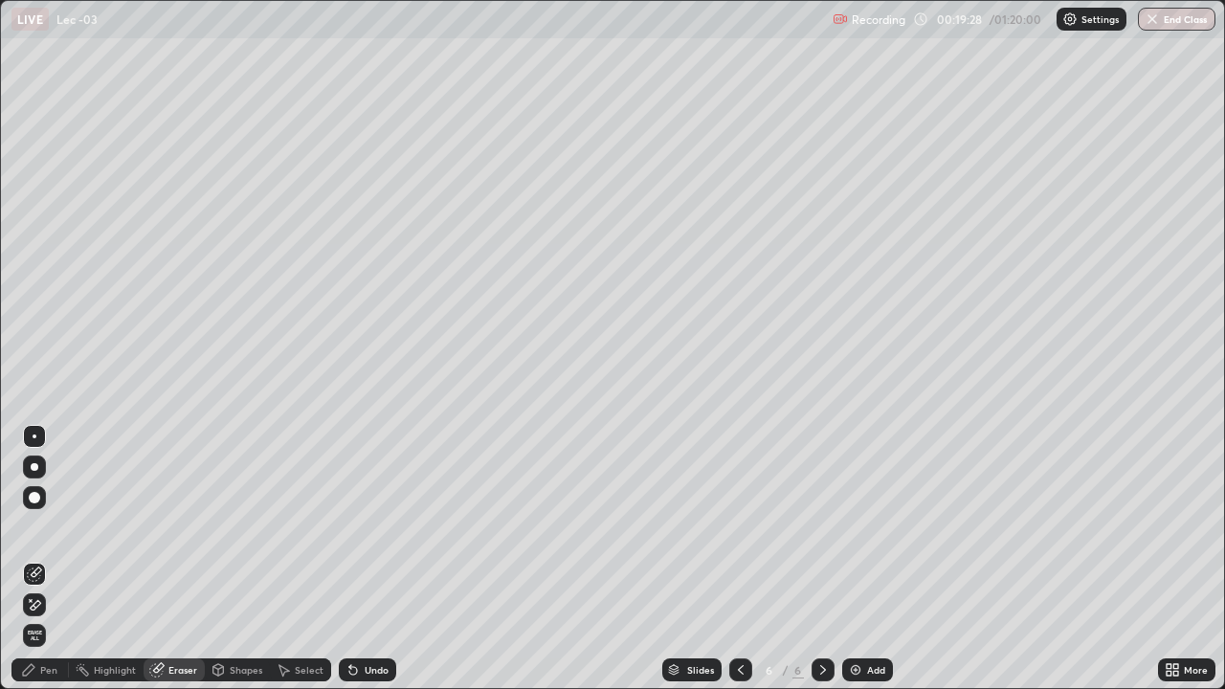
click at [39, 559] on div "Pen" at bounding box center [39, 669] width 57 height 23
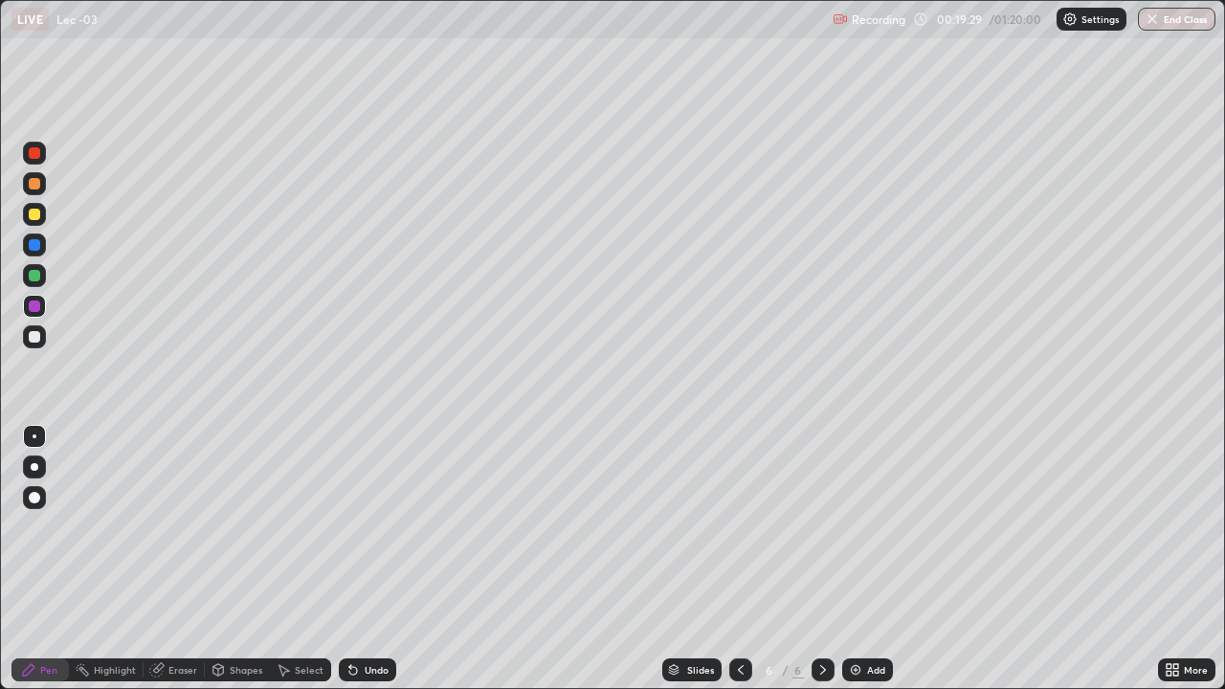
click at [35, 337] on div at bounding box center [34, 336] width 11 height 11
click at [168, 559] on div "Eraser" at bounding box center [182, 670] width 29 height 10
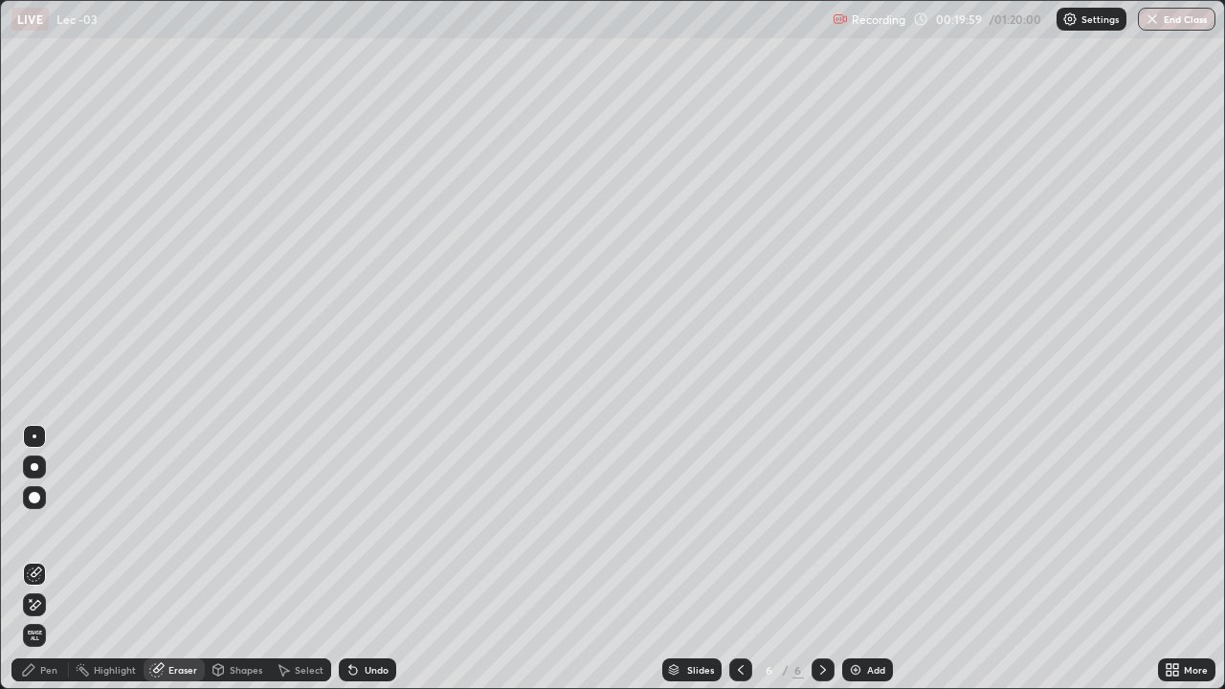
click at [43, 559] on div "Pen" at bounding box center [48, 670] width 17 height 10
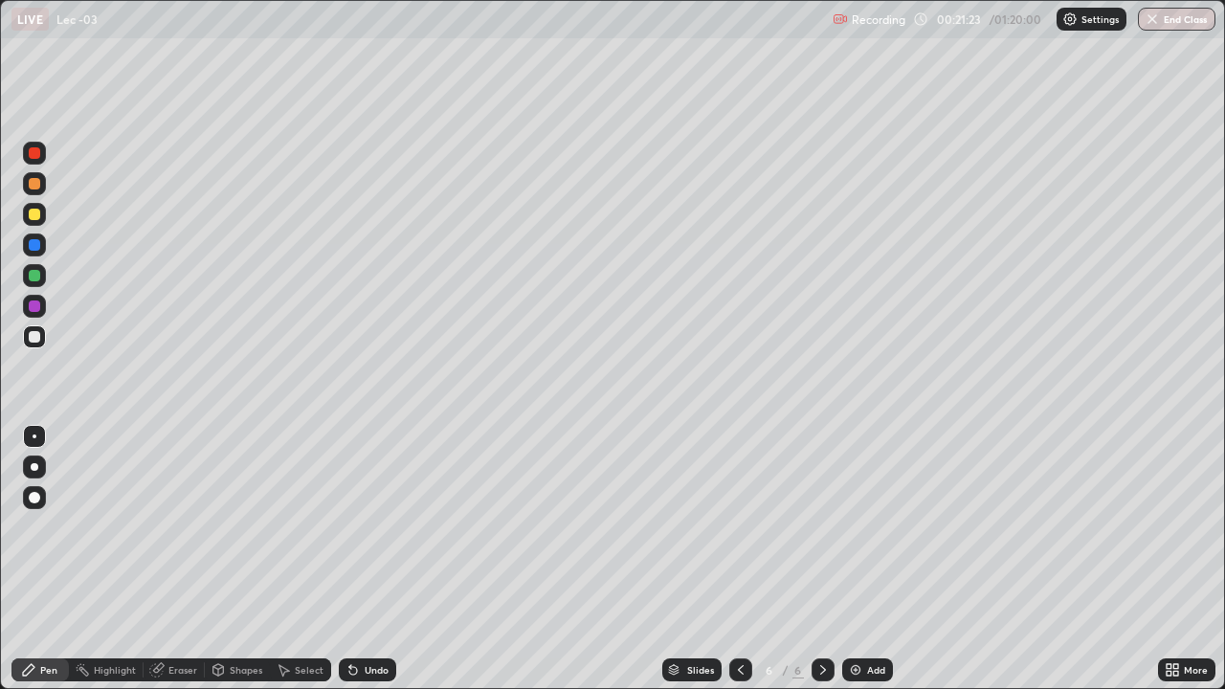
click at [860, 559] on img at bounding box center [855, 669] width 15 height 15
click at [0, 543] on div "Setting up your live class" at bounding box center [612, 344] width 1225 height 689
click at [41, 275] on div at bounding box center [34, 275] width 23 height 23
click at [38, 338] on div at bounding box center [34, 336] width 11 height 11
click at [867, 559] on div "Add" at bounding box center [876, 670] width 18 height 10
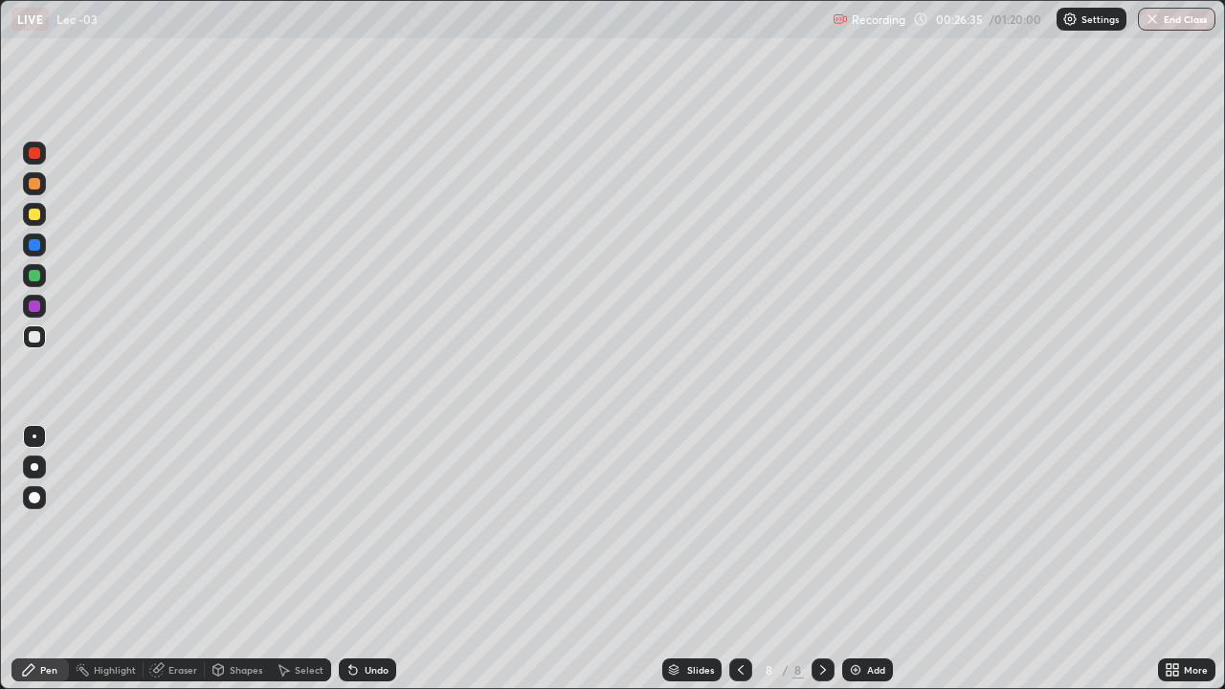
click at [171, 559] on div "Eraser" at bounding box center [182, 670] width 29 height 10
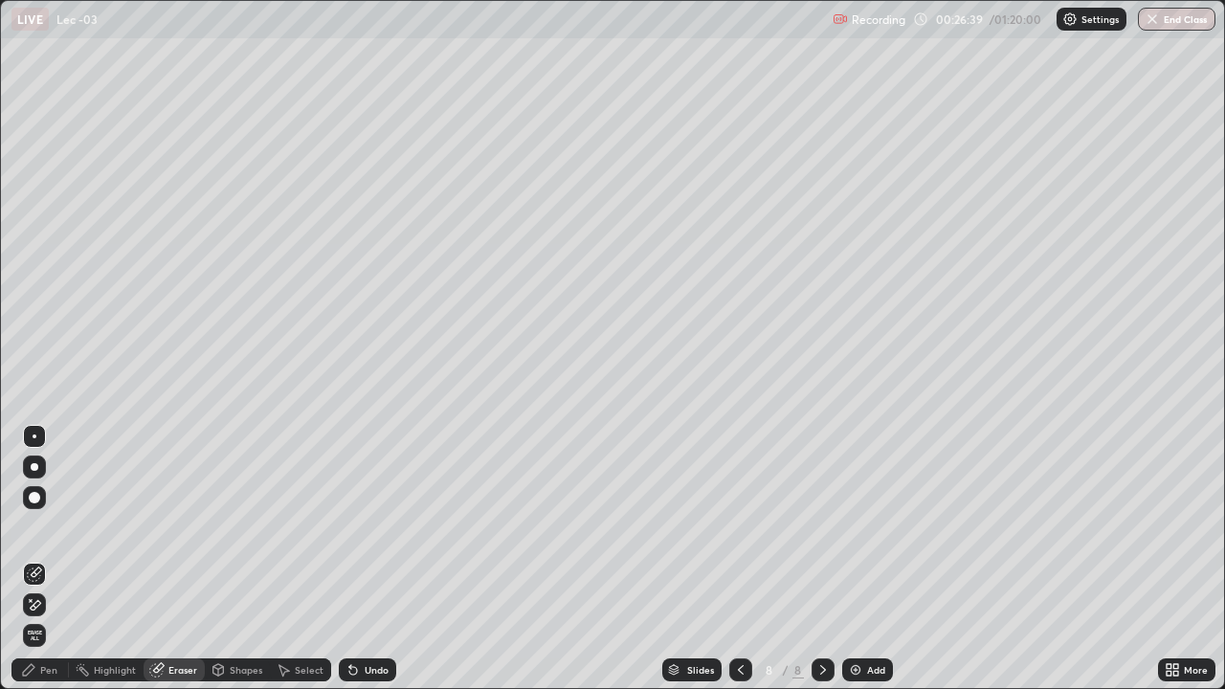
click at [45, 559] on div "Pen" at bounding box center [48, 670] width 17 height 10
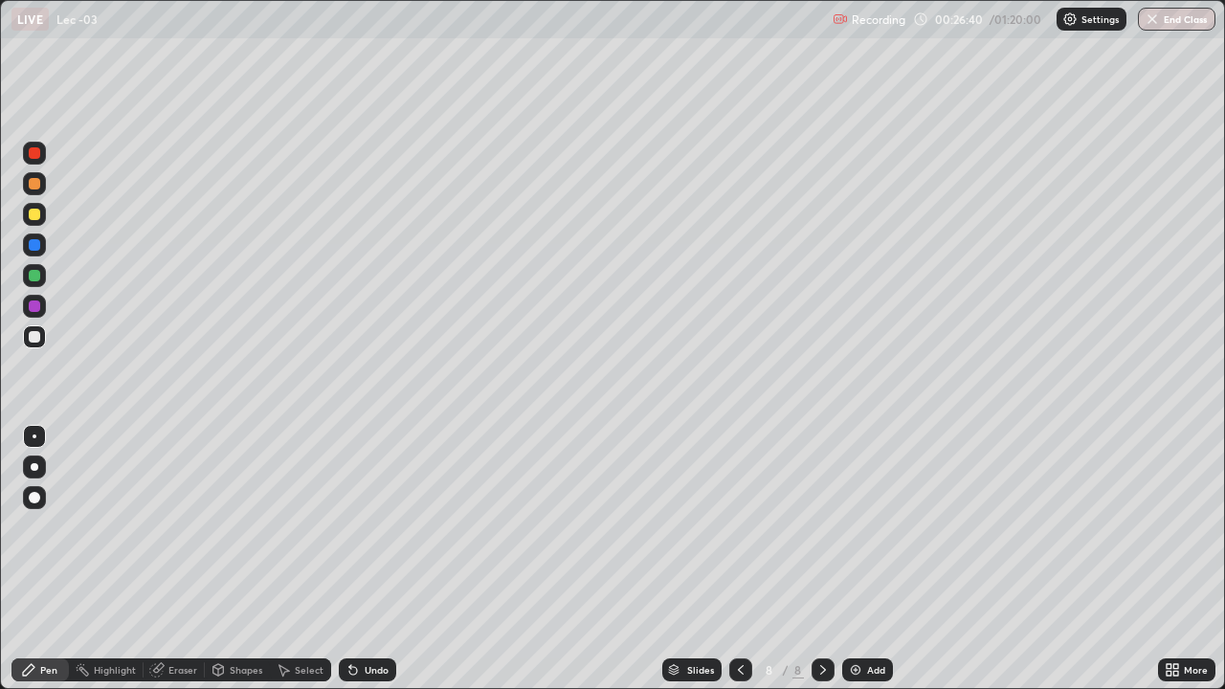
click at [35, 214] on div at bounding box center [34, 214] width 11 height 11
click at [43, 337] on div at bounding box center [34, 336] width 23 height 23
click at [859, 559] on img at bounding box center [855, 669] width 15 height 15
click at [38, 185] on div at bounding box center [34, 183] width 11 height 11
click at [34, 336] on div at bounding box center [34, 336] width 11 height 11
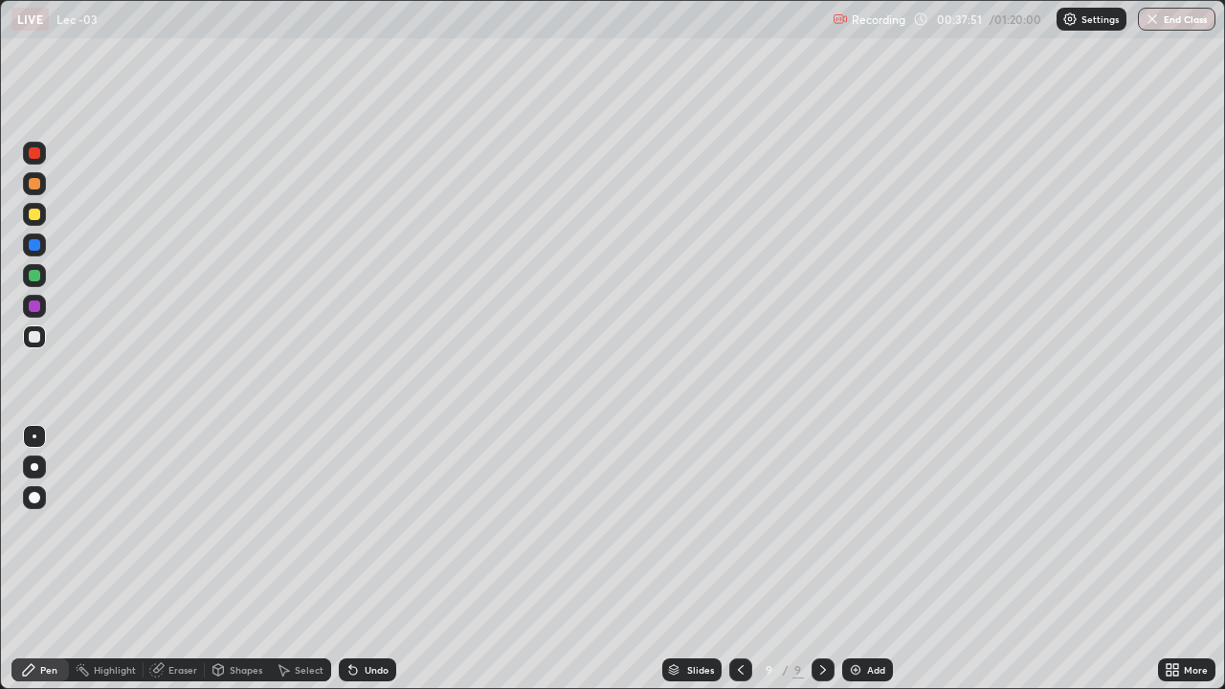
click at [877, 559] on div "Add" at bounding box center [876, 670] width 18 height 10
click at [35, 245] on div at bounding box center [34, 244] width 11 height 11
click at [35, 339] on div at bounding box center [34, 336] width 11 height 11
click at [171, 559] on div "Eraser" at bounding box center [182, 670] width 29 height 10
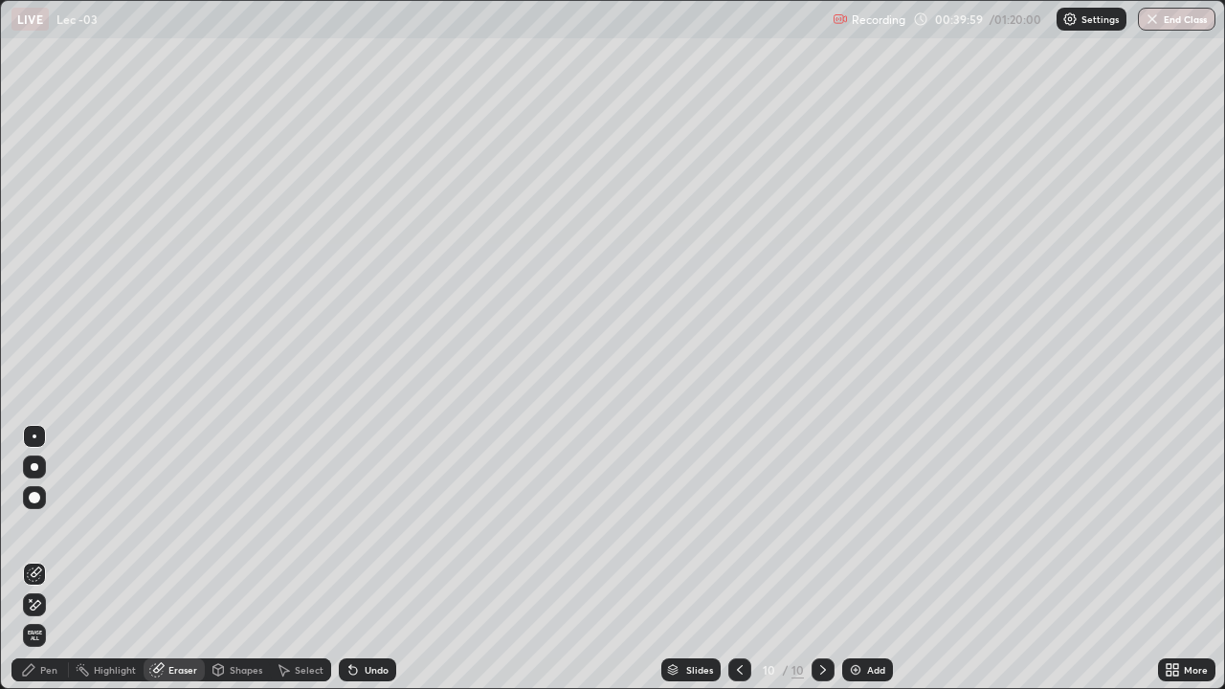
click at [46, 559] on div "Pen" at bounding box center [48, 670] width 17 height 10
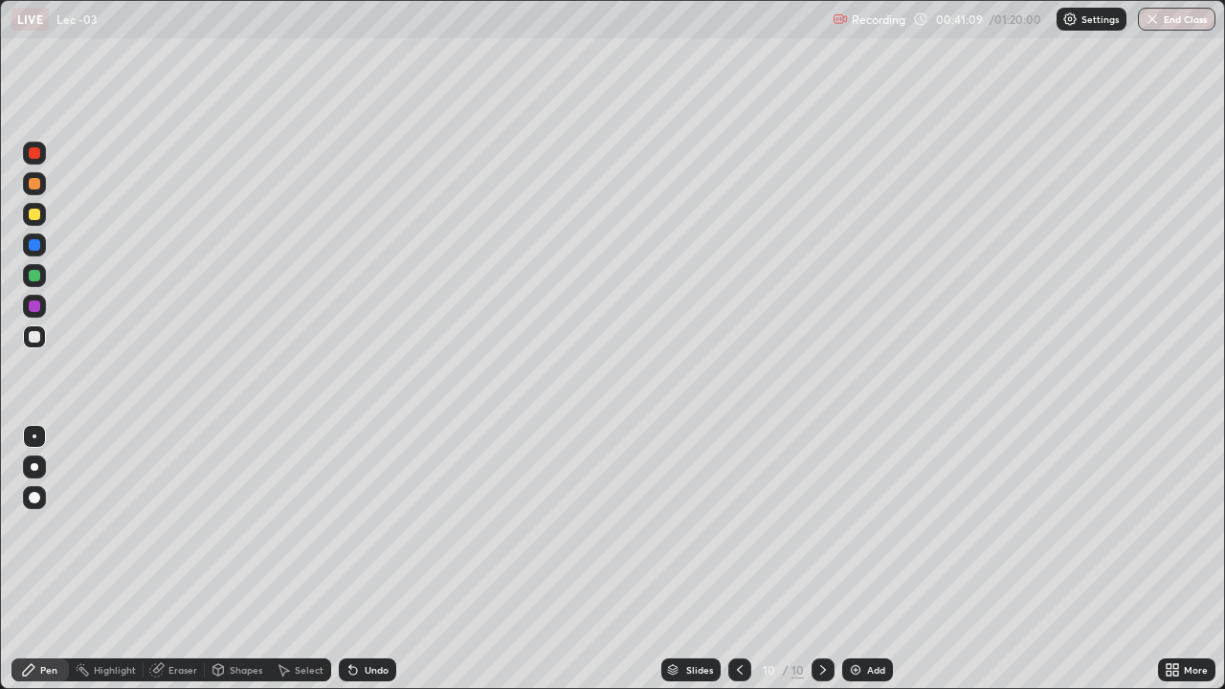
click at [38, 215] on div at bounding box center [34, 214] width 11 height 11
click at [174, 559] on div "Eraser" at bounding box center [182, 670] width 29 height 10
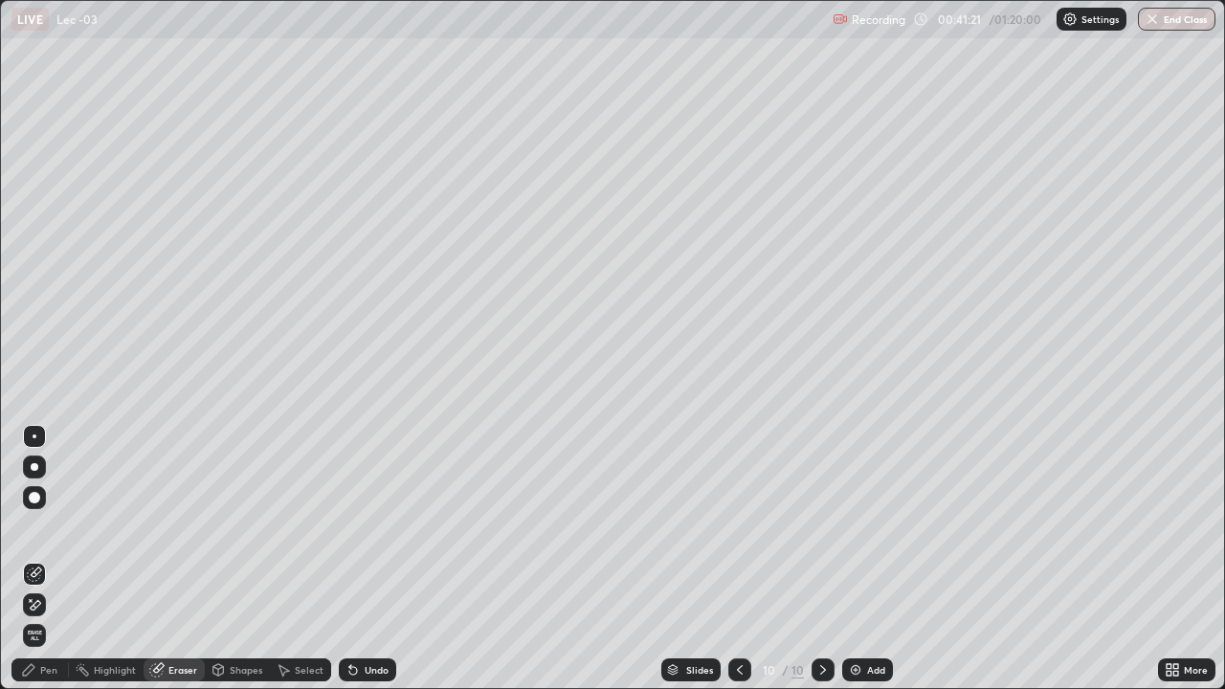
click at [50, 559] on div "Pen" at bounding box center [48, 670] width 17 height 10
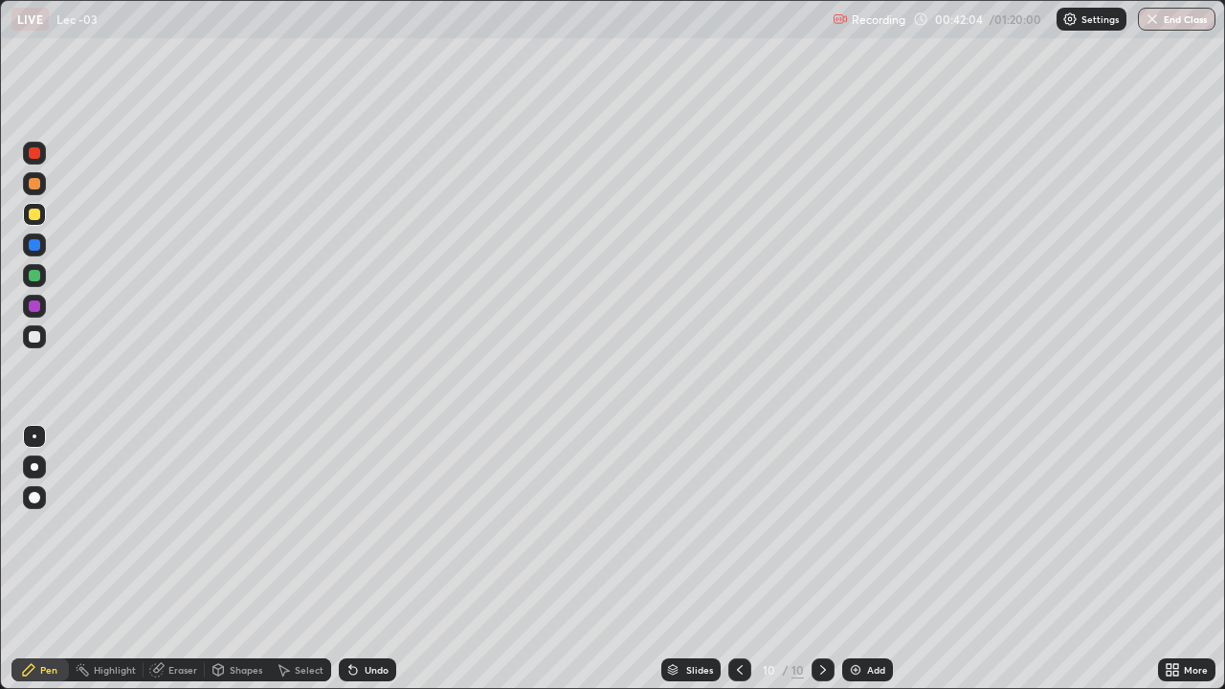
click at [867, 559] on div "Add" at bounding box center [876, 670] width 18 height 10
click at [745, 559] on icon at bounding box center [740, 669] width 15 height 15
click at [863, 559] on div "Add" at bounding box center [867, 669] width 51 height 23
click at [33, 338] on div at bounding box center [34, 336] width 11 height 11
click at [738, 559] on icon at bounding box center [741, 670] width 6 height 10
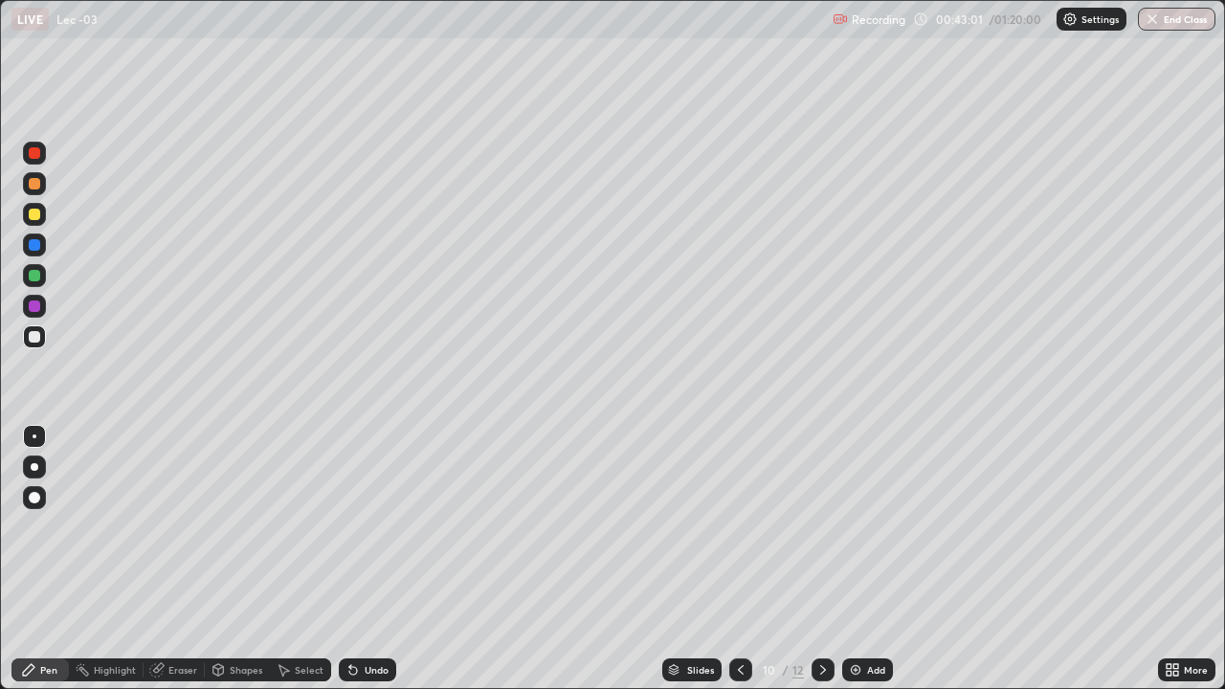
click at [818, 559] on icon at bounding box center [822, 669] width 15 height 15
click at [41, 304] on div at bounding box center [34, 306] width 23 height 23
click at [34, 338] on div at bounding box center [34, 336] width 11 height 11
click at [739, 559] on icon at bounding box center [740, 669] width 15 height 15
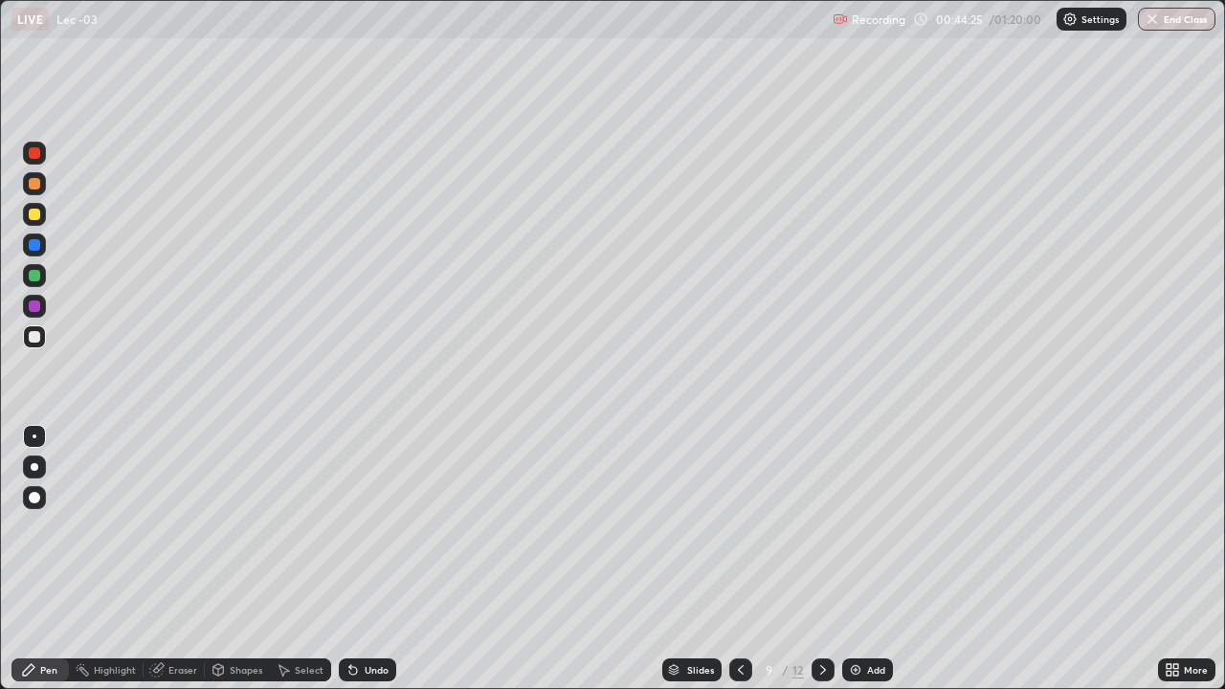
click at [821, 559] on icon at bounding box center [822, 669] width 15 height 15
click at [868, 559] on div "Add" at bounding box center [876, 670] width 18 height 10
click at [739, 559] on icon at bounding box center [740, 669] width 15 height 15
click at [729, 559] on div at bounding box center [740, 669] width 23 height 23
click at [818, 559] on icon at bounding box center [822, 669] width 15 height 15
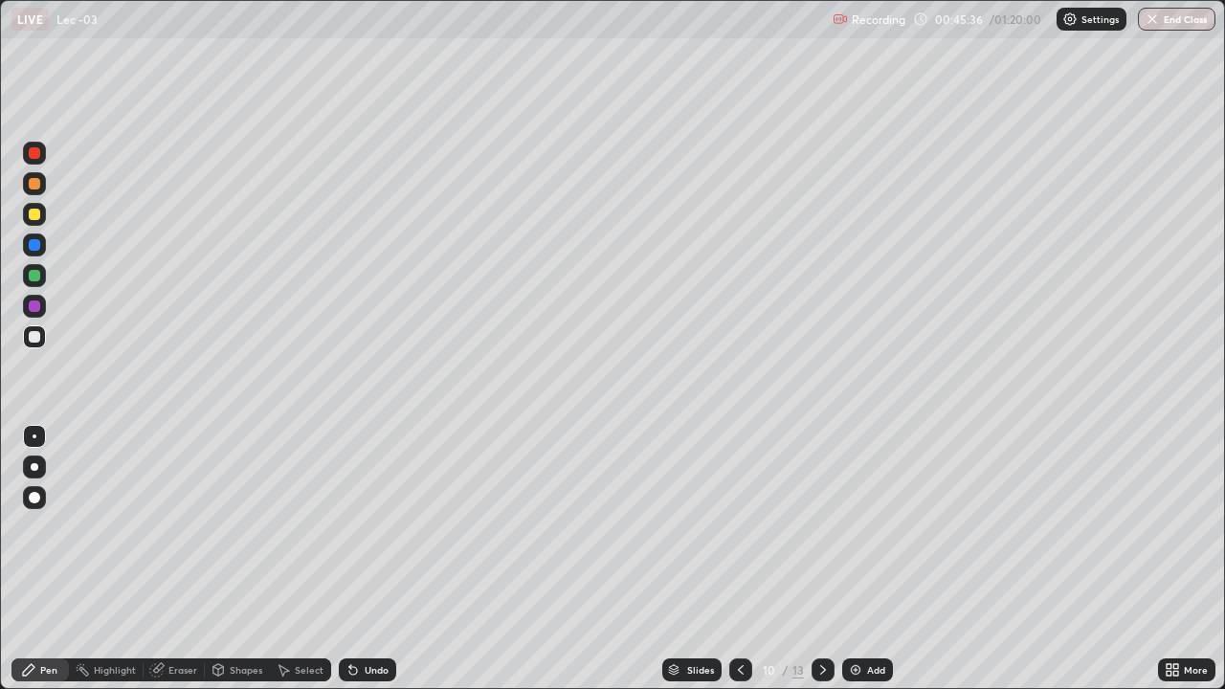
click at [798, 559] on div "13" at bounding box center [797, 669] width 11 height 17
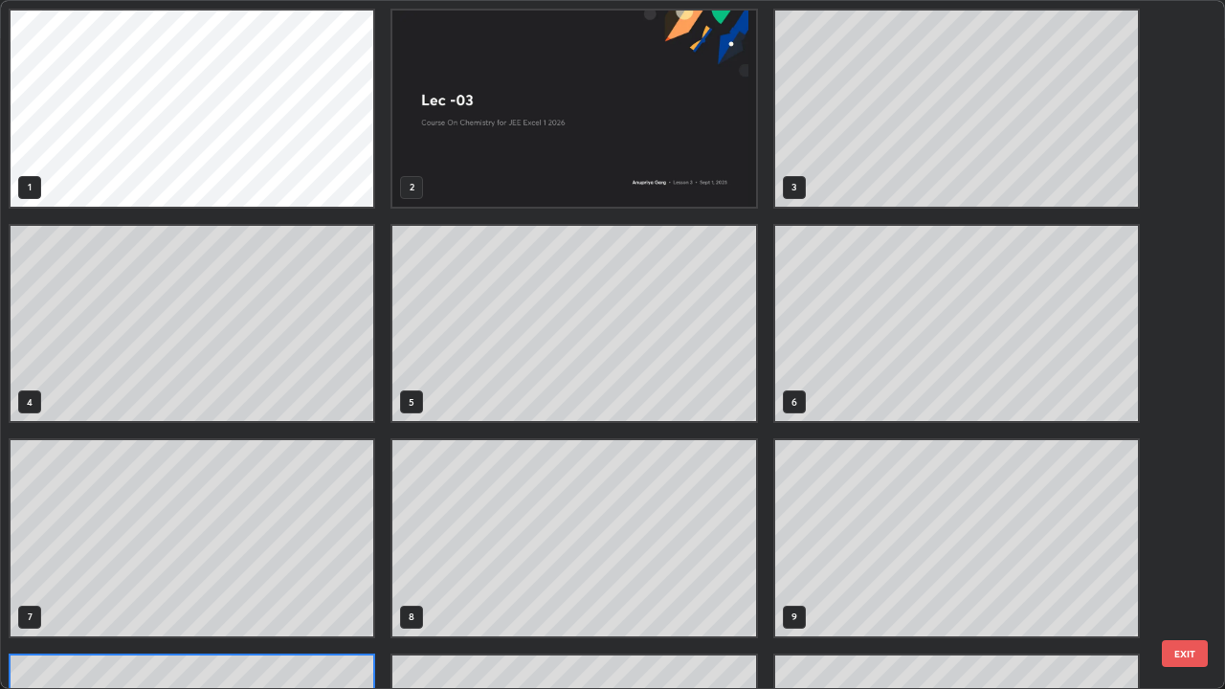
scroll to position [681, 1214]
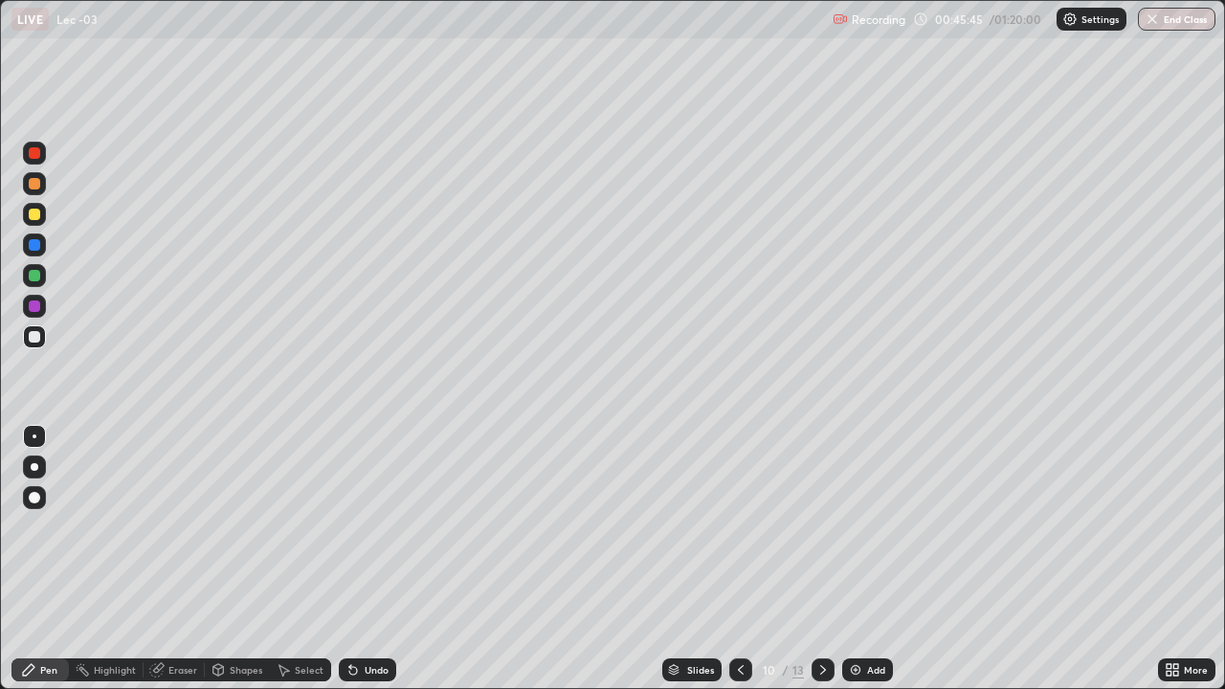
click at [820, 559] on icon at bounding box center [823, 670] width 6 height 10
click at [823, 559] on icon at bounding box center [822, 669] width 15 height 15
click at [821, 559] on icon at bounding box center [822, 669] width 15 height 15
click at [174, 559] on div "Eraser" at bounding box center [182, 670] width 29 height 10
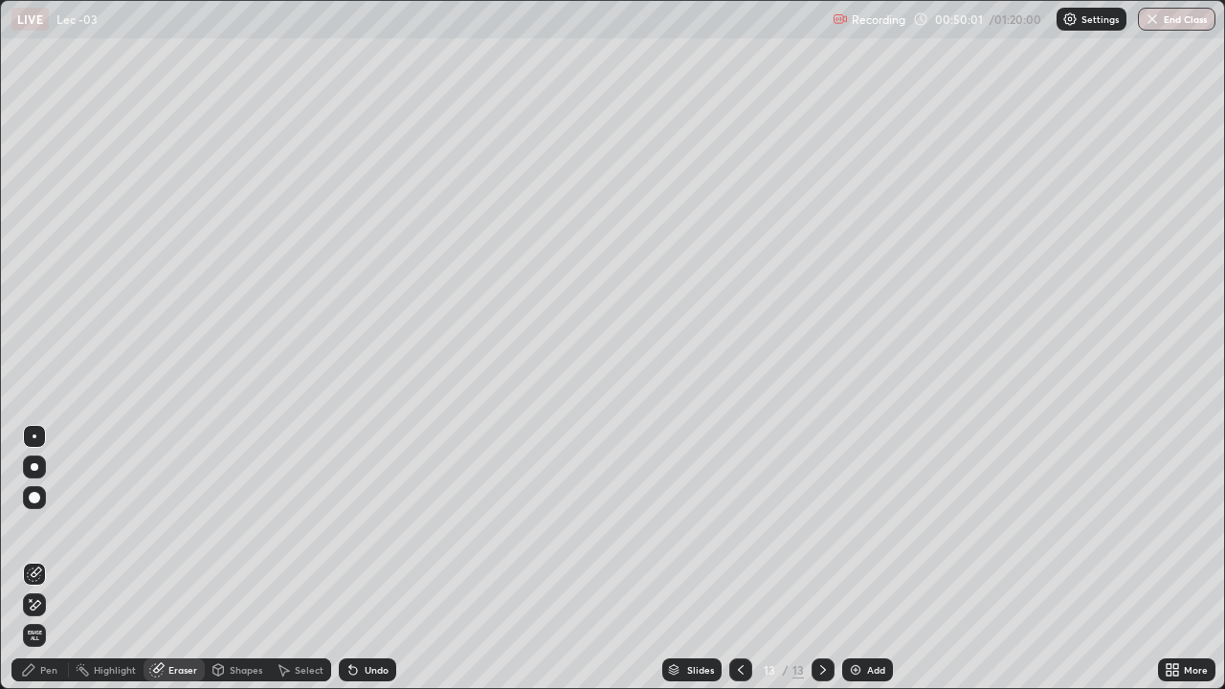
click at [54, 559] on div "Pen" at bounding box center [48, 670] width 17 height 10
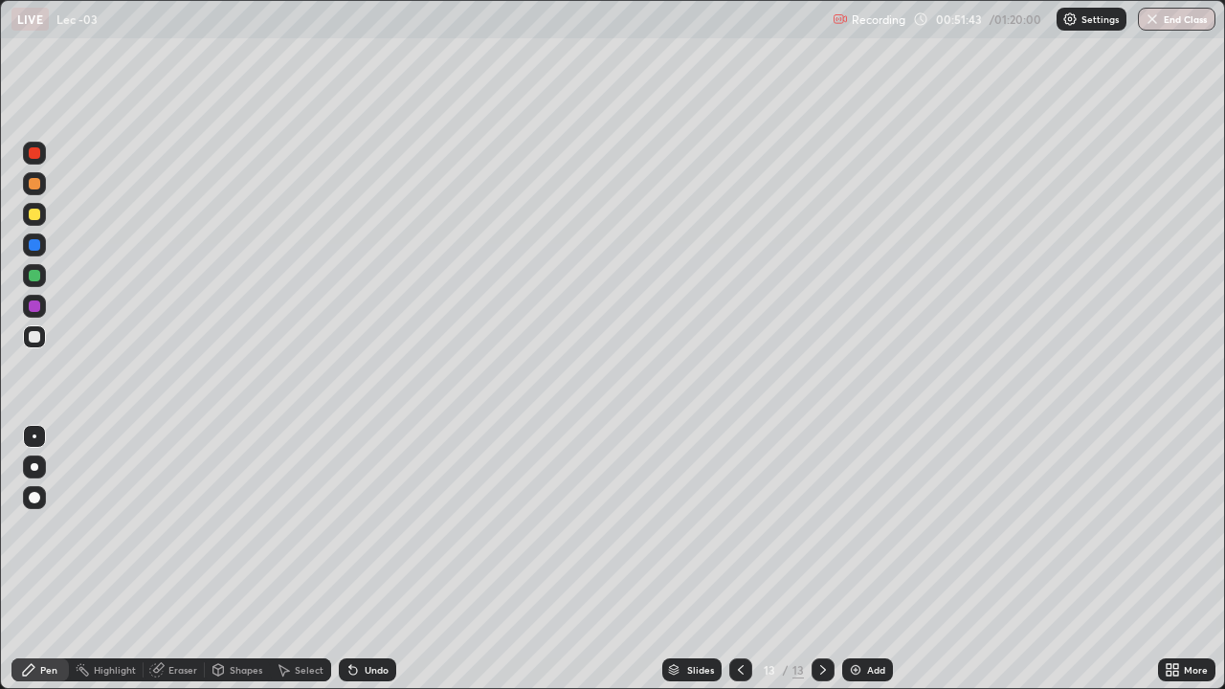
click at [856, 559] on img at bounding box center [855, 669] width 15 height 15
click at [739, 559] on icon at bounding box center [740, 669] width 15 height 15
click at [821, 559] on icon at bounding box center [822, 669] width 15 height 15
click at [153, 559] on icon at bounding box center [156, 670] width 12 height 12
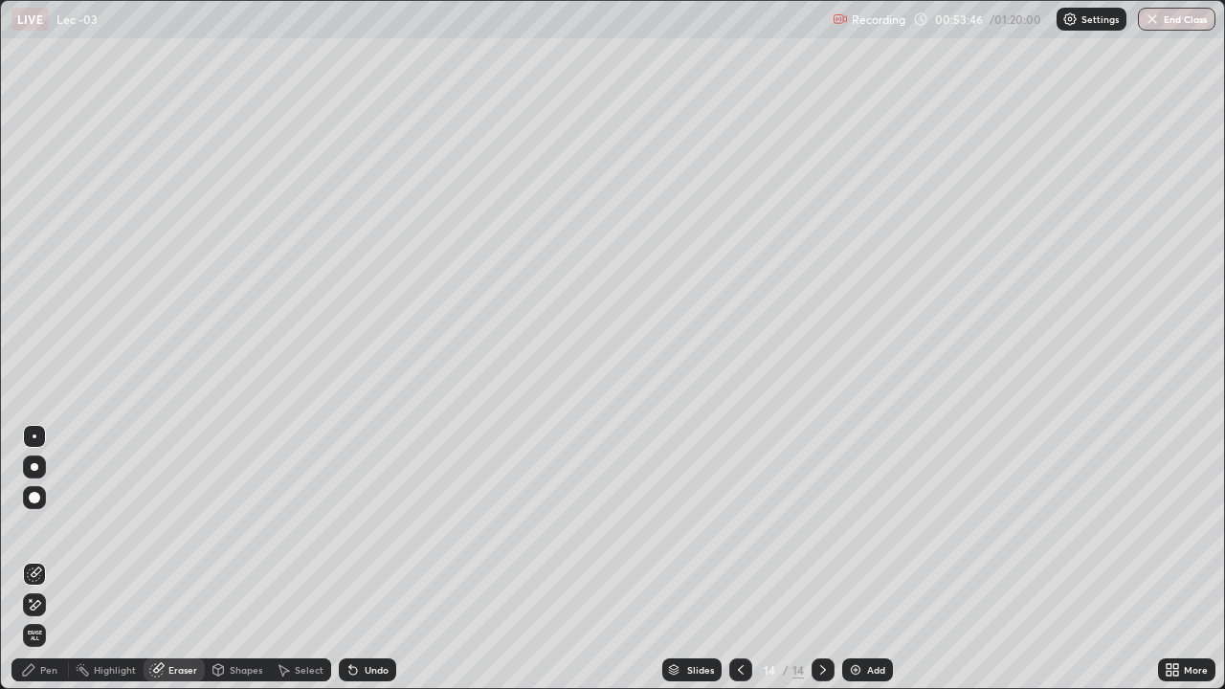
click at [54, 559] on div "Pen" at bounding box center [48, 670] width 17 height 10
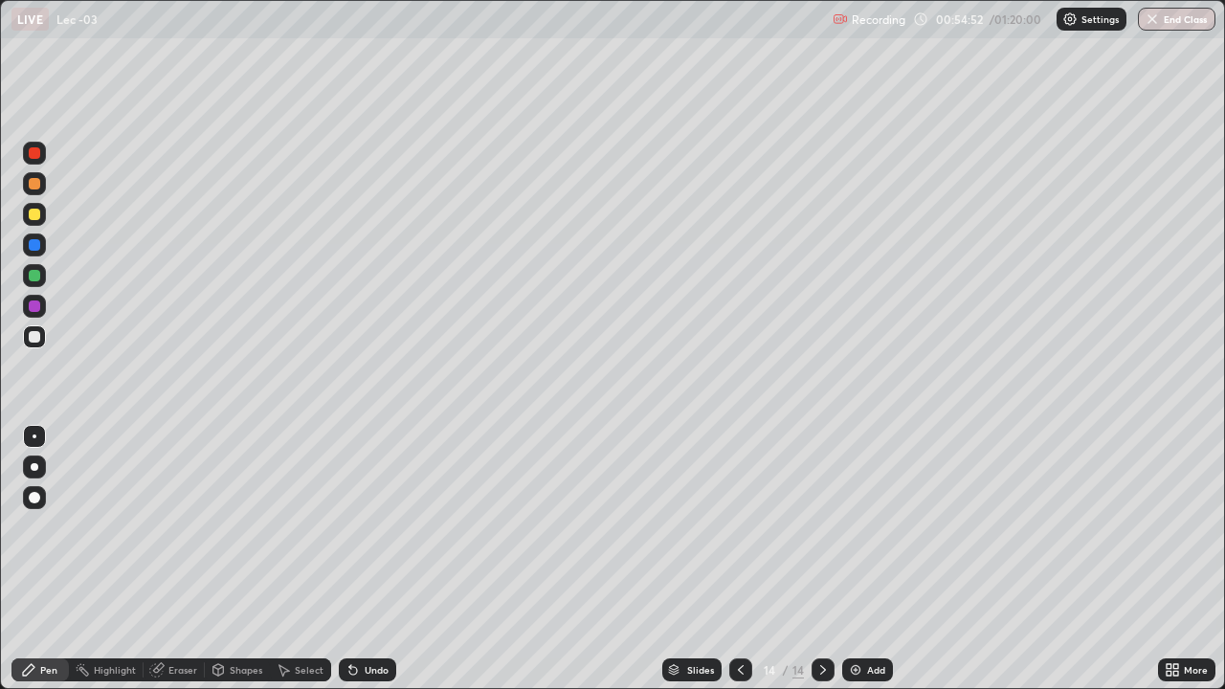
click at [0, 559] on div "Setting up your live class" at bounding box center [612, 344] width 1225 height 689
click at [45, 317] on div at bounding box center [34, 306] width 23 height 31
click at [36, 338] on div at bounding box center [34, 336] width 11 height 11
click at [821, 559] on icon at bounding box center [822, 669] width 15 height 15
click at [861, 559] on div "Add" at bounding box center [867, 669] width 51 height 23
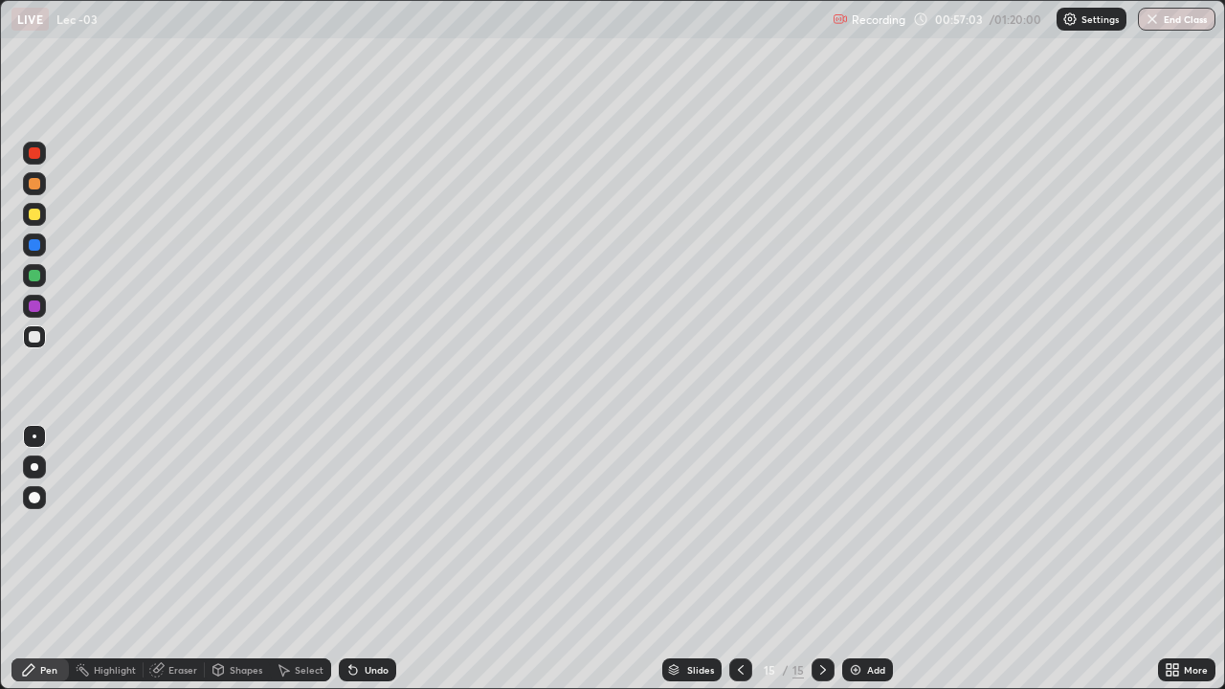
click at [174, 559] on div "Eraser" at bounding box center [182, 670] width 29 height 10
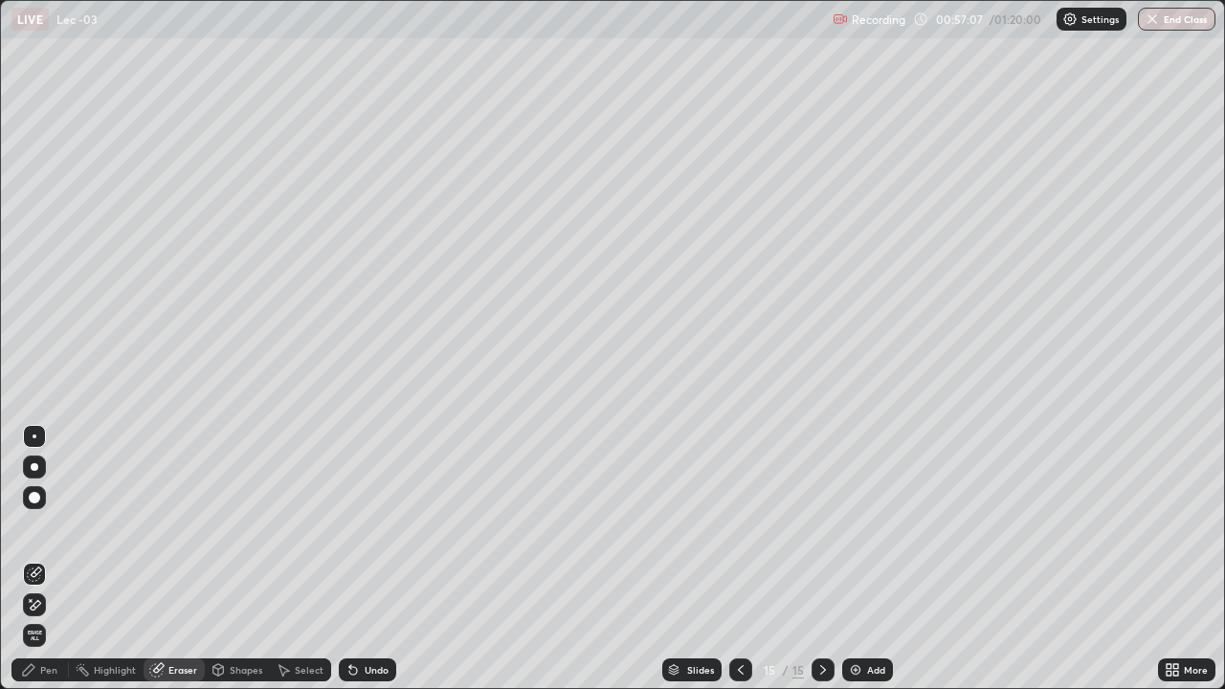
click at [30, 559] on icon at bounding box center [28, 669] width 15 height 15
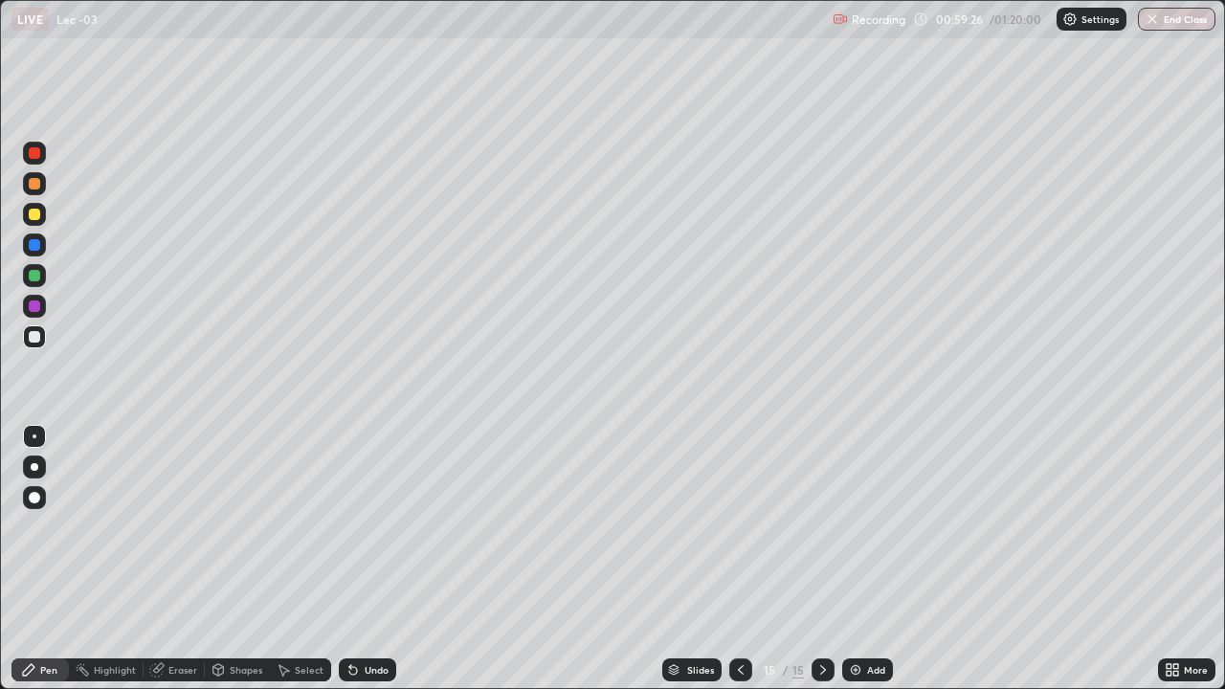
click at [178, 559] on div "Eraser" at bounding box center [182, 670] width 29 height 10
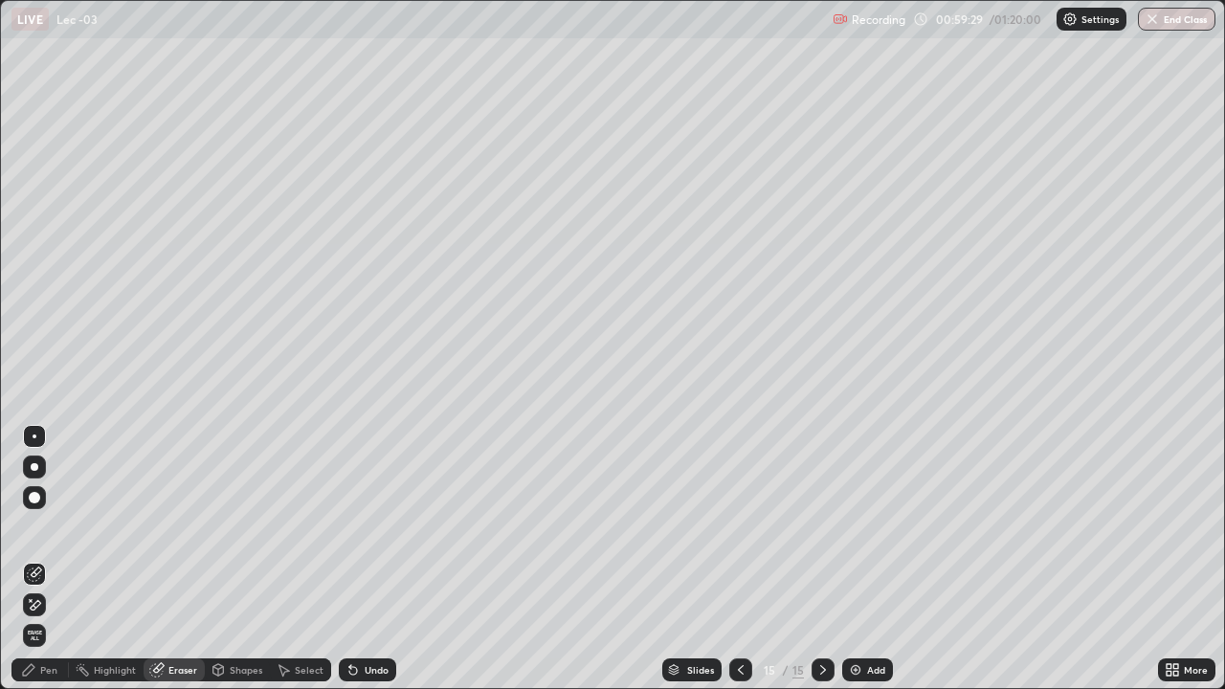
click at [61, 559] on div "Pen" at bounding box center [39, 669] width 57 height 23
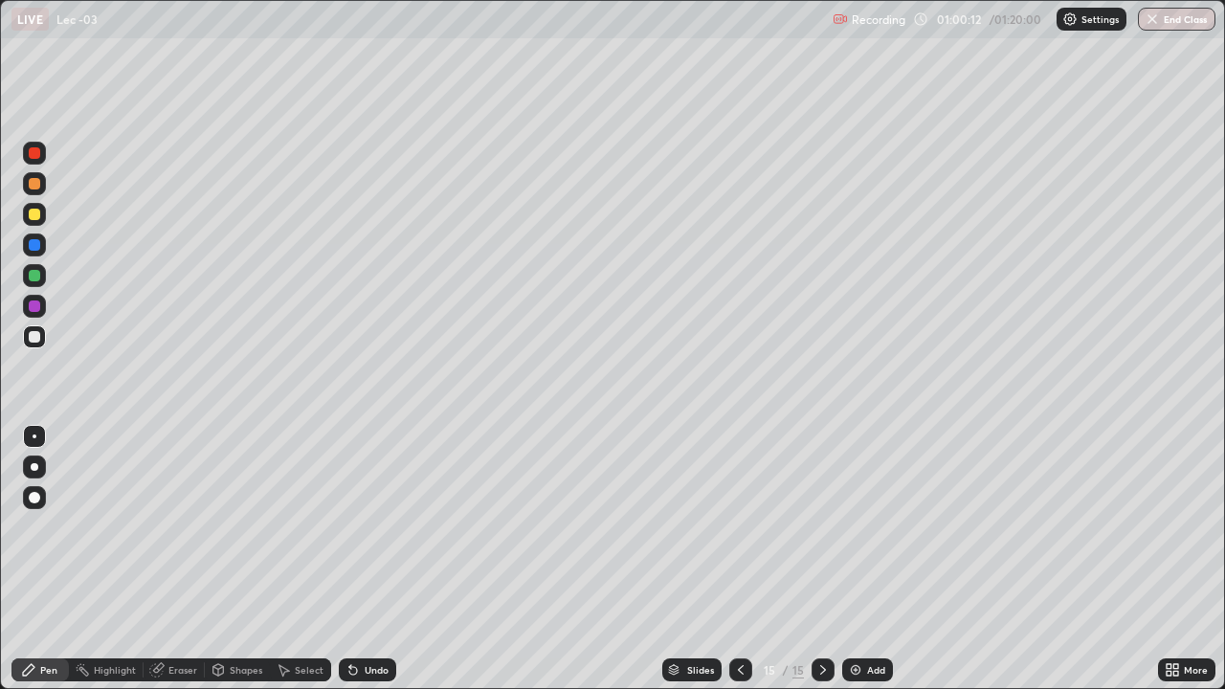
click at [38, 275] on div at bounding box center [34, 275] width 11 height 11
click at [190, 559] on div "Eraser" at bounding box center [182, 670] width 29 height 10
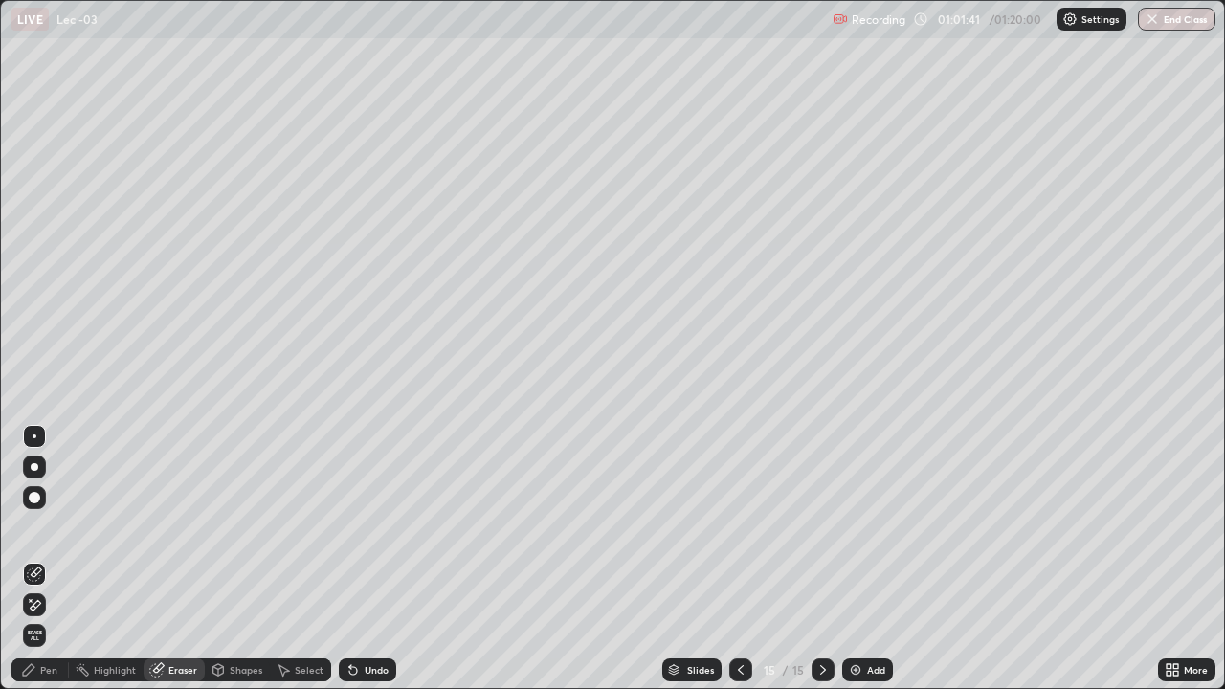
click at [61, 559] on div "Pen" at bounding box center [39, 669] width 57 height 23
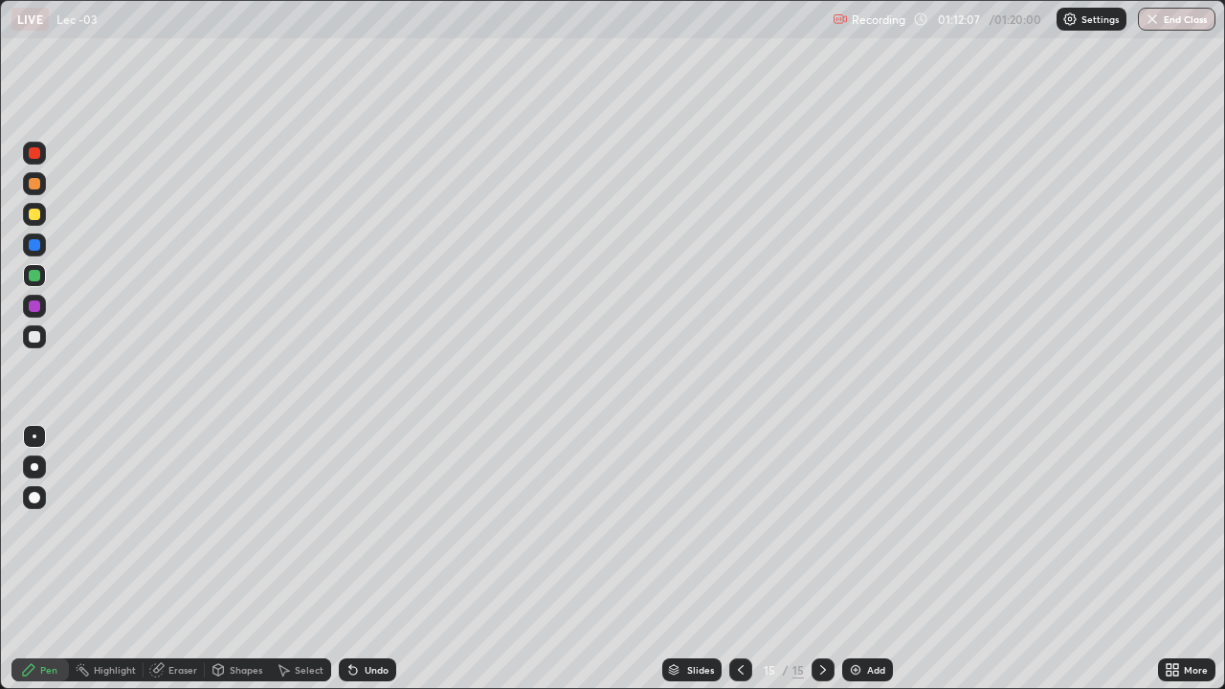
click at [1183, 19] on button "End Class" at bounding box center [1177, 19] width 78 height 23
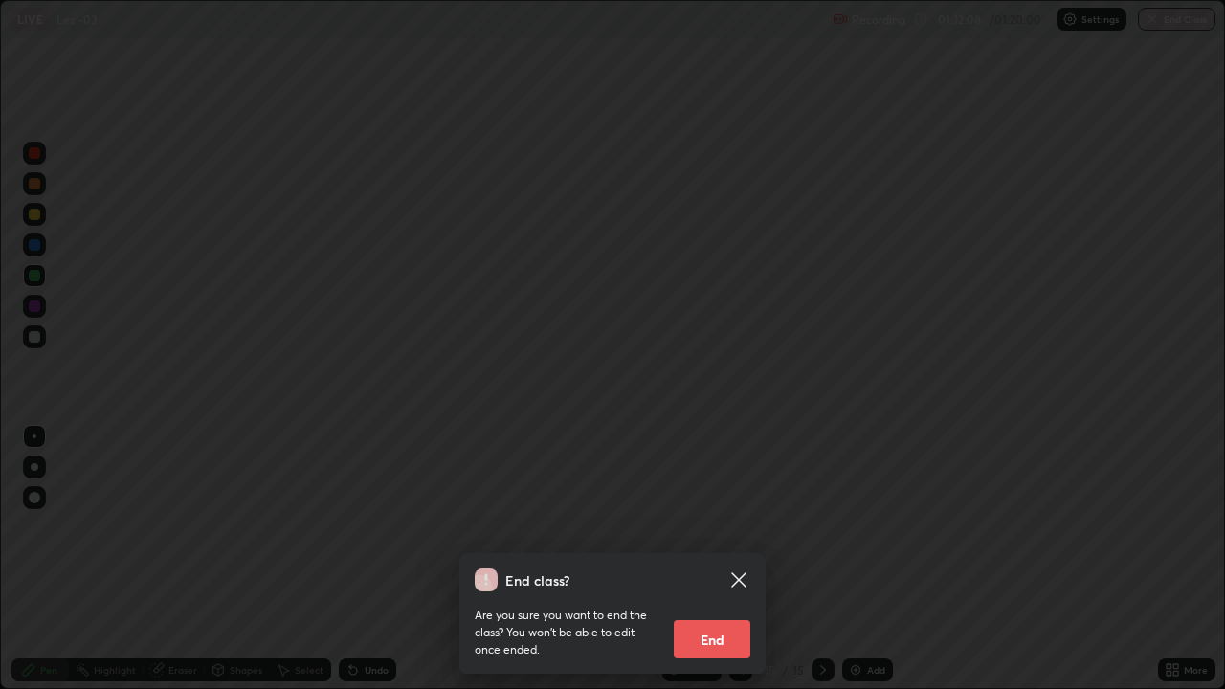
click at [726, 559] on button "End" at bounding box center [712, 639] width 77 height 38
